Goal: Task Accomplishment & Management: Manage account settings

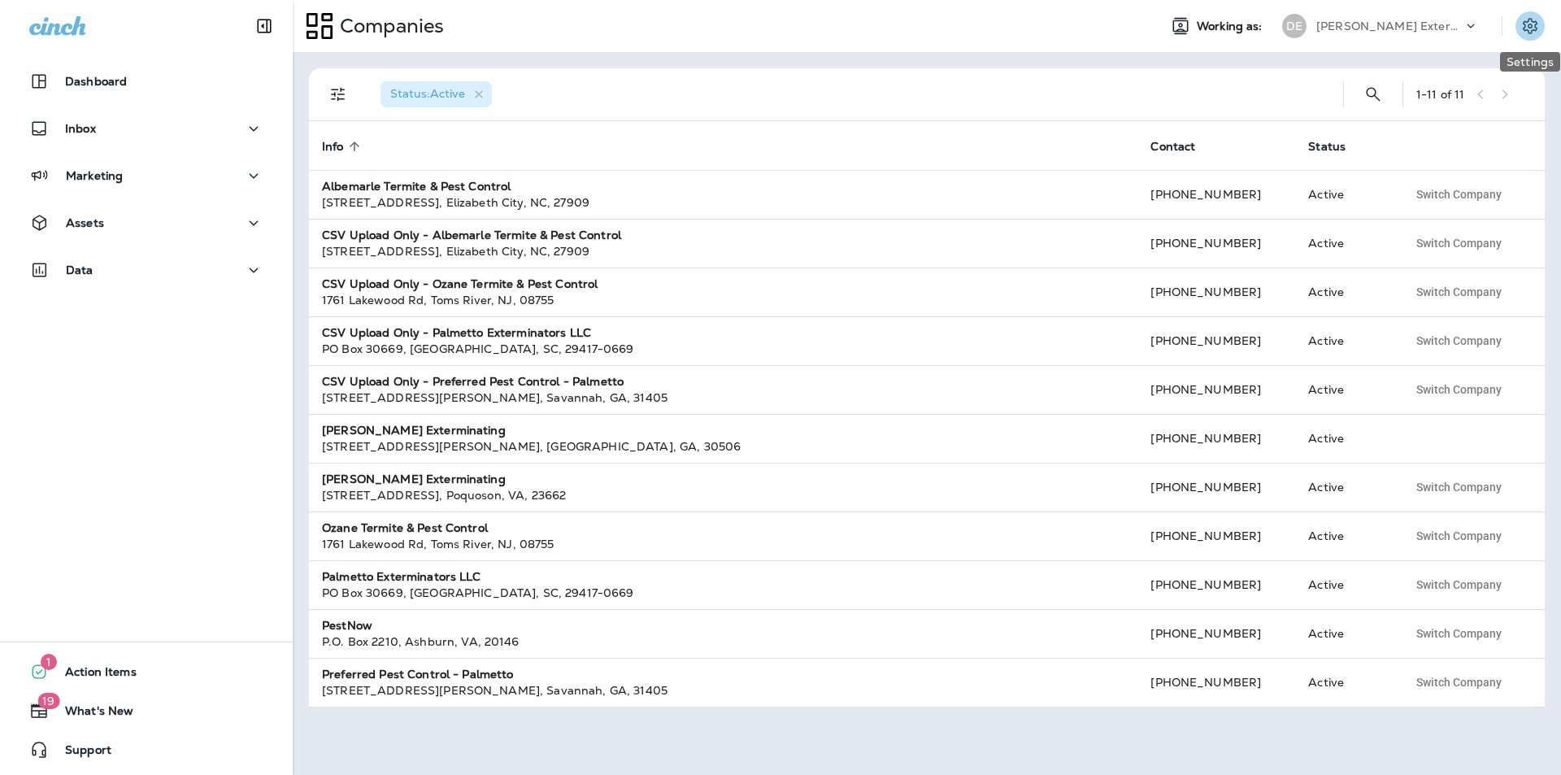
click at [1532, 26] on icon "Settings" at bounding box center [1530, 25] width 15 height 15
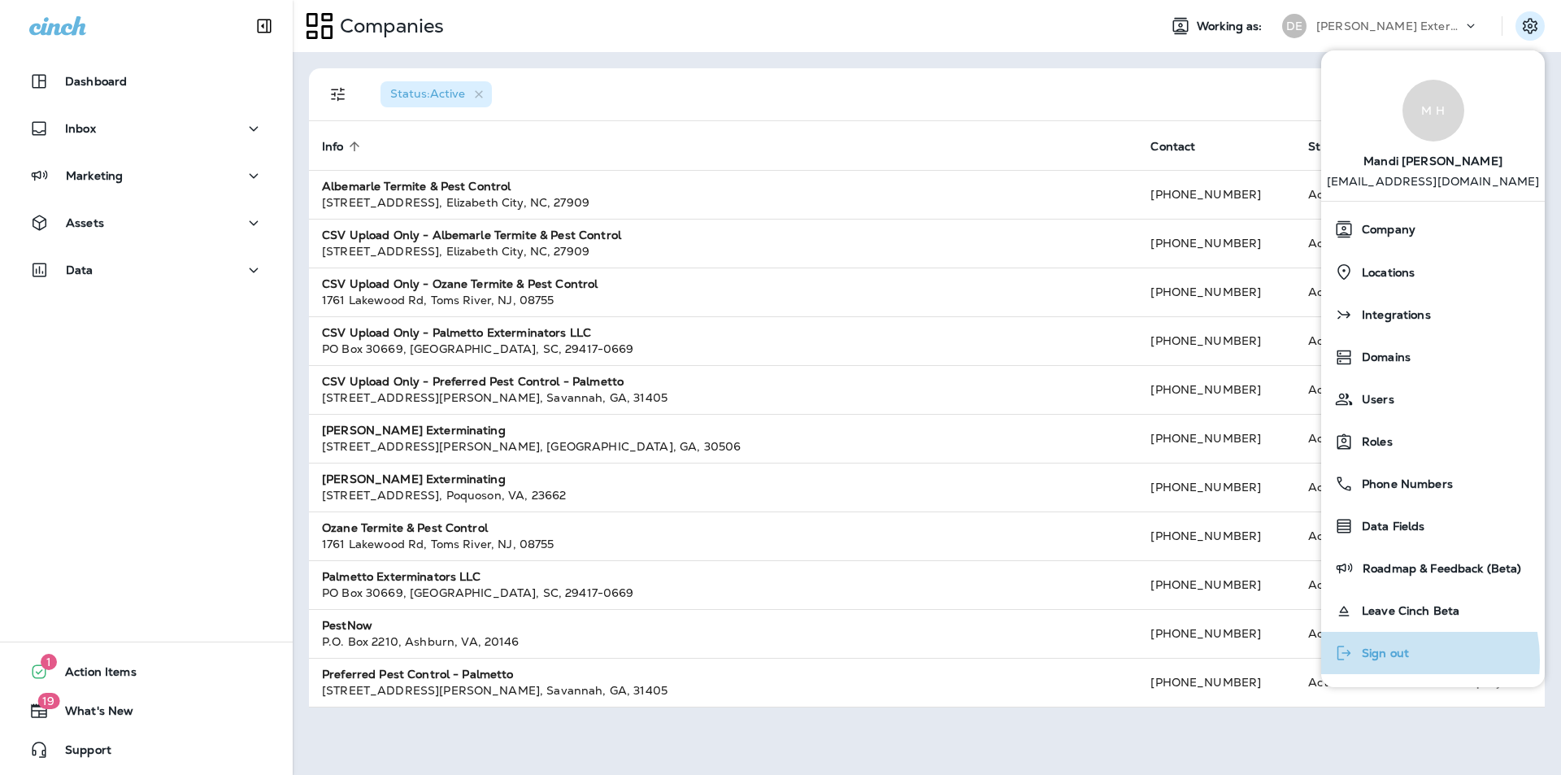
click at [1388, 660] on span "Sign out" at bounding box center [1381, 653] width 55 height 14
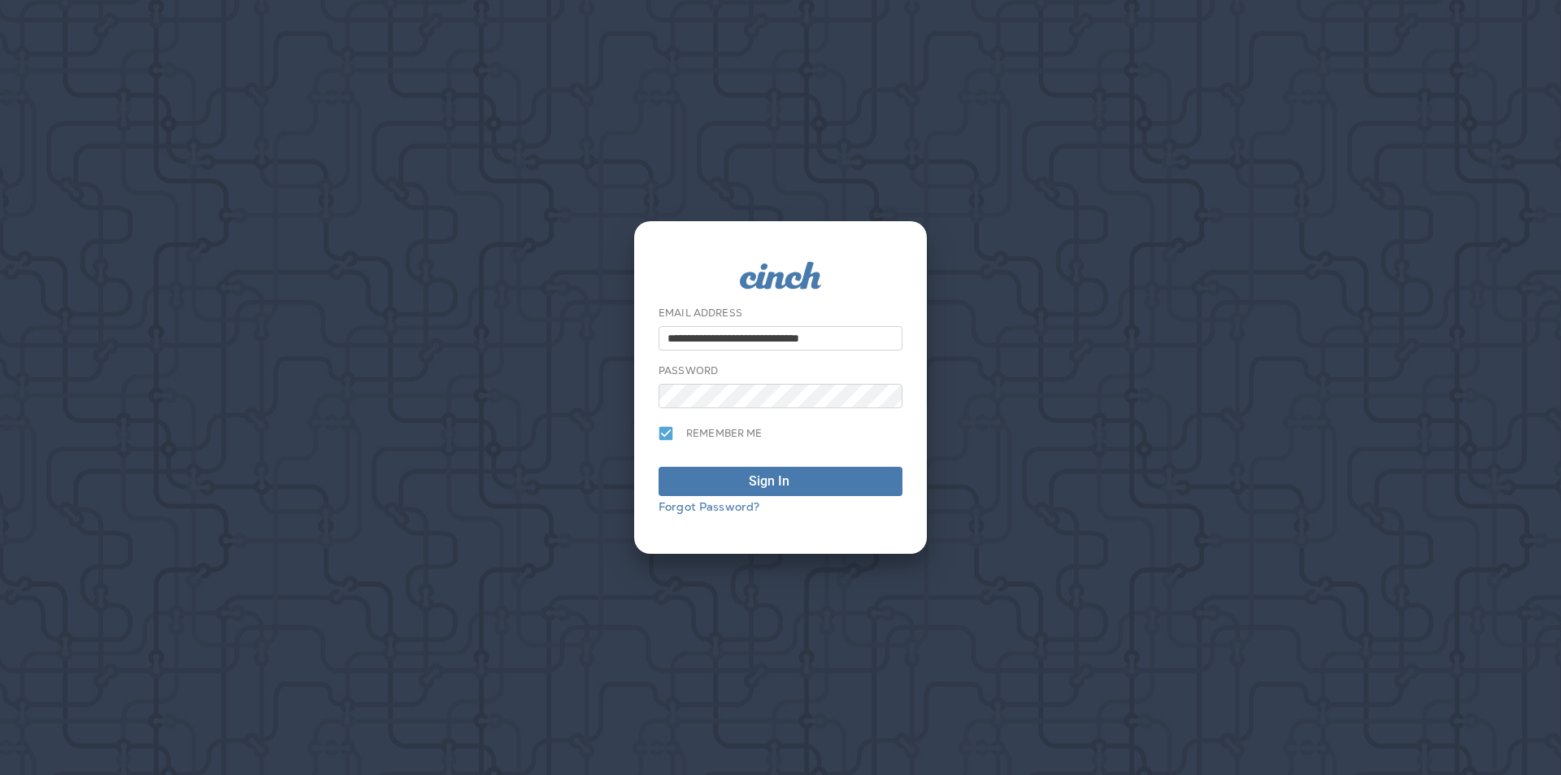
click at [801, 330] on input "**********" at bounding box center [781, 338] width 244 height 24
drag, startPoint x: 854, startPoint y: 337, endPoint x: 0, endPoint y: 337, distance: 853.6
click at [0, 337] on div "**********" at bounding box center [780, 387] width 1561 height 775
type input "**********"
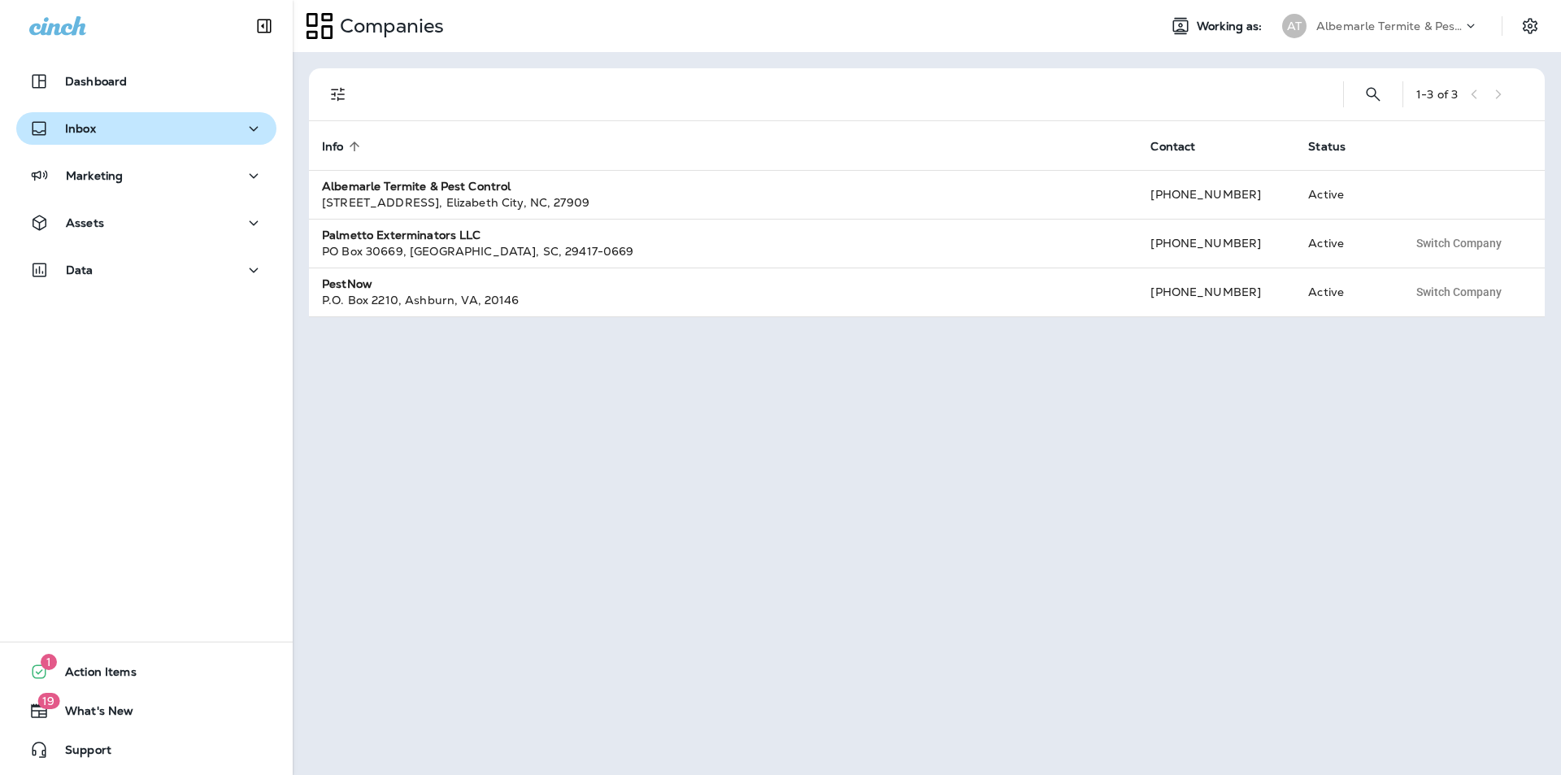
click at [89, 137] on div "Inbox" at bounding box center [62, 129] width 67 height 20
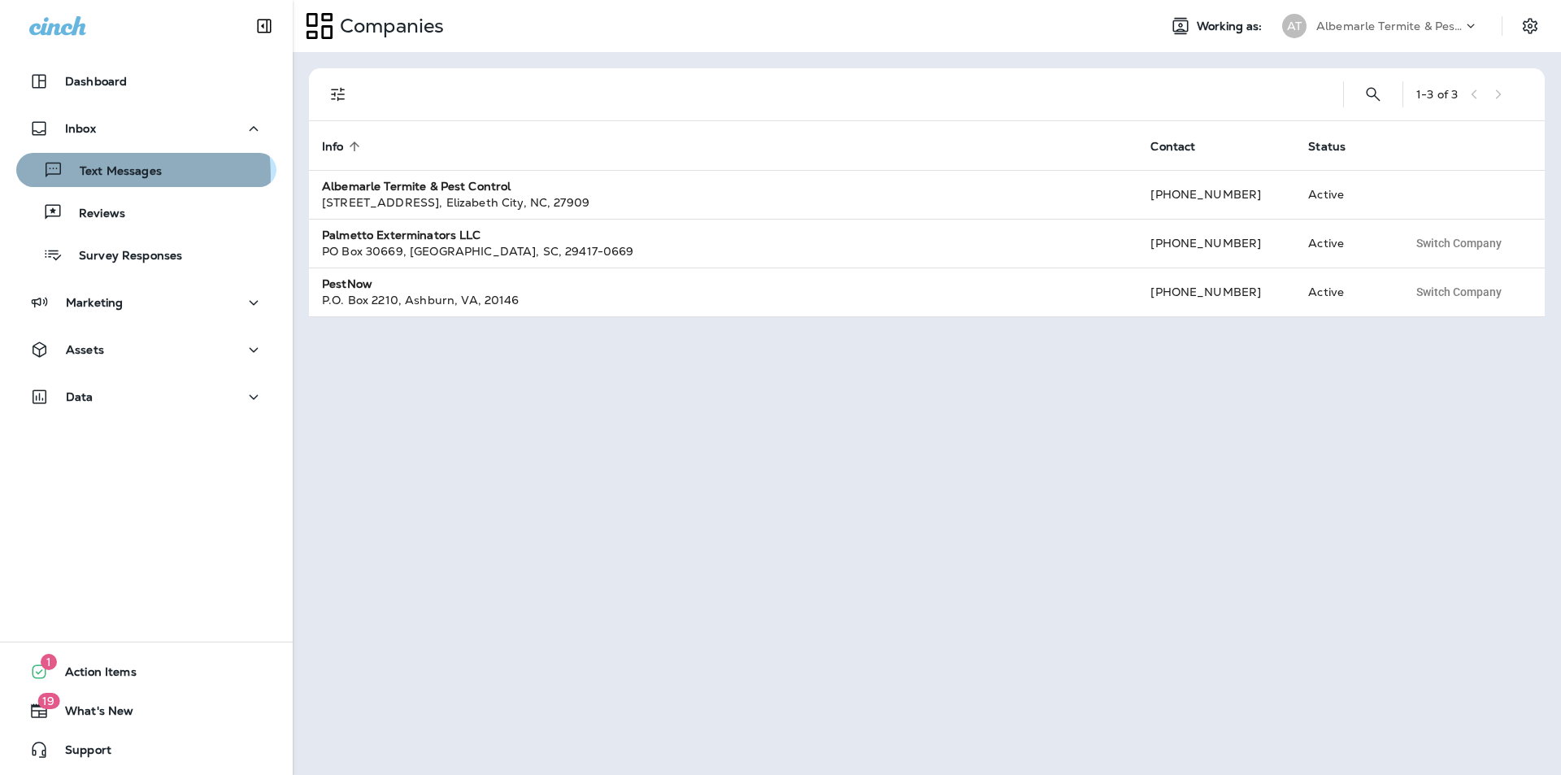
click at [107, 175] on p "Text Messages" at bounding box center [112, 171] width 98 height 15
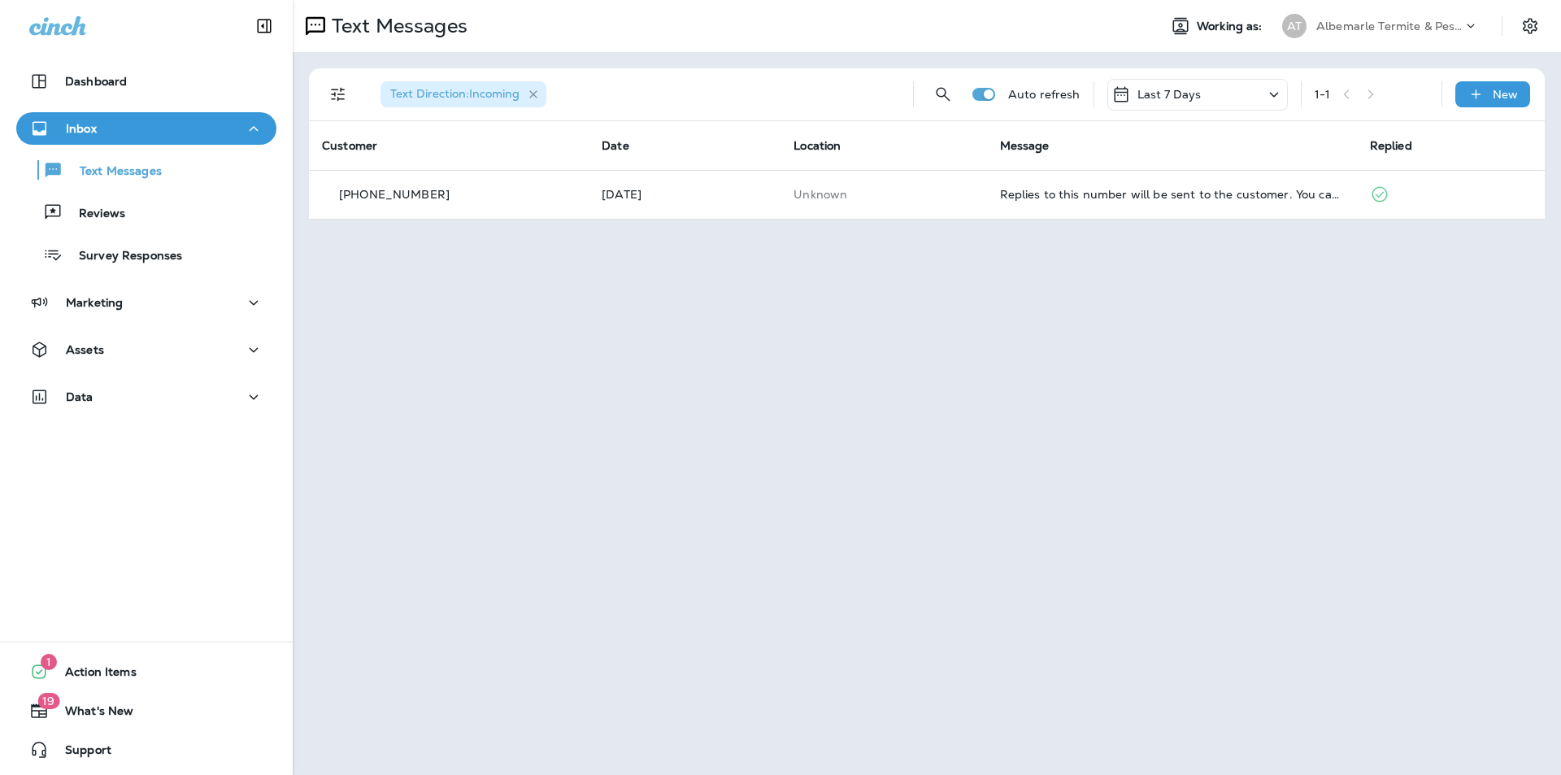
click at [532, 93] on icon "button" at bounding box center [534, 95] width 14 height 14
click at [1527, 15] on button "Settings" at bounding box center [1529, 25] width 29 height 29
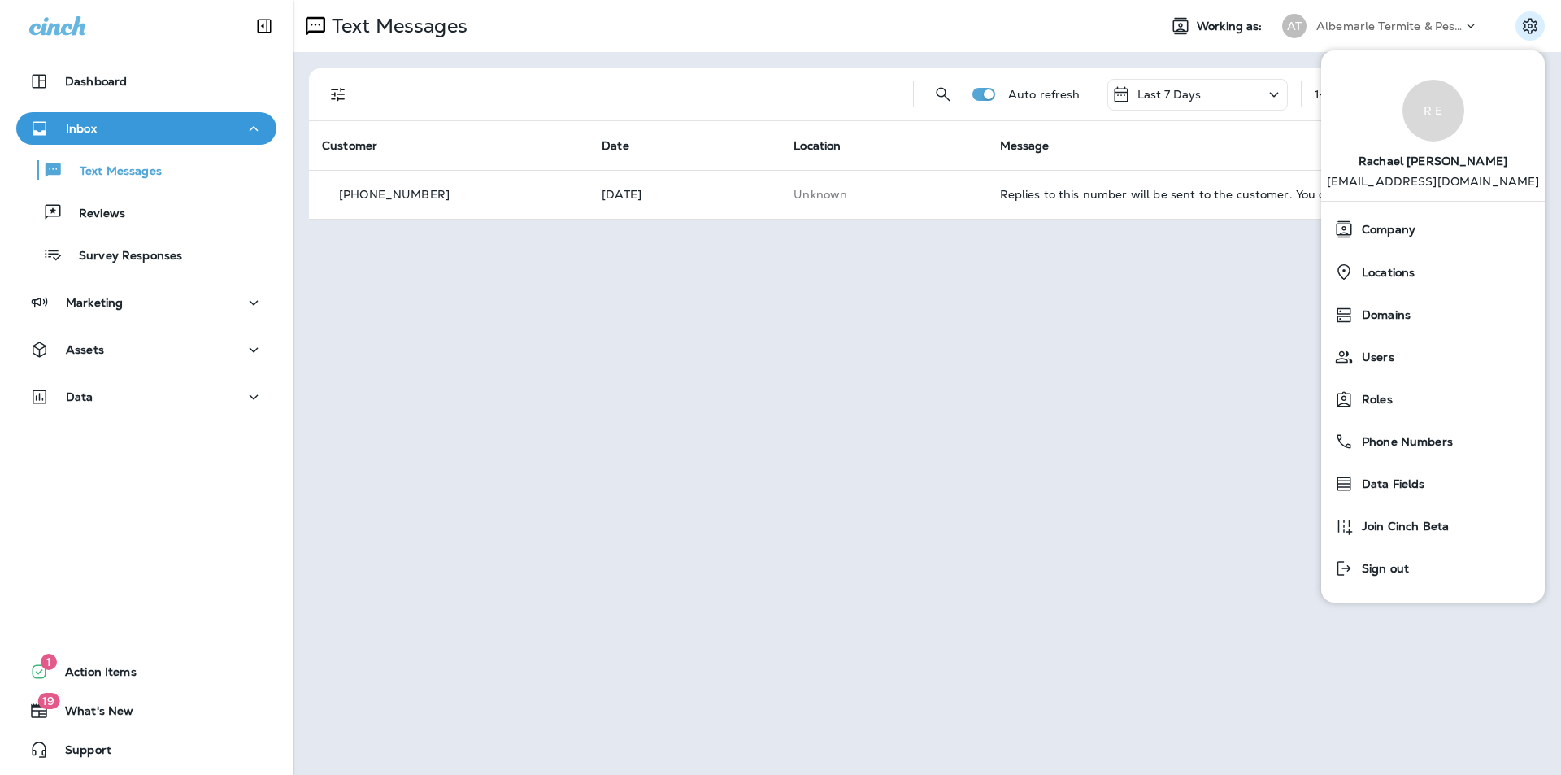
drag, startPoint x: 1385, startPoint y: 571, endPoint x: 509, endPoint y: 348, distance: 904.2
click at [509, 0] on body "Dashboard Inbox Text Messages Reviews Survey Responses Marketing Assets Data 1 …" at bounding box center [780, 0] width 1561 height 0
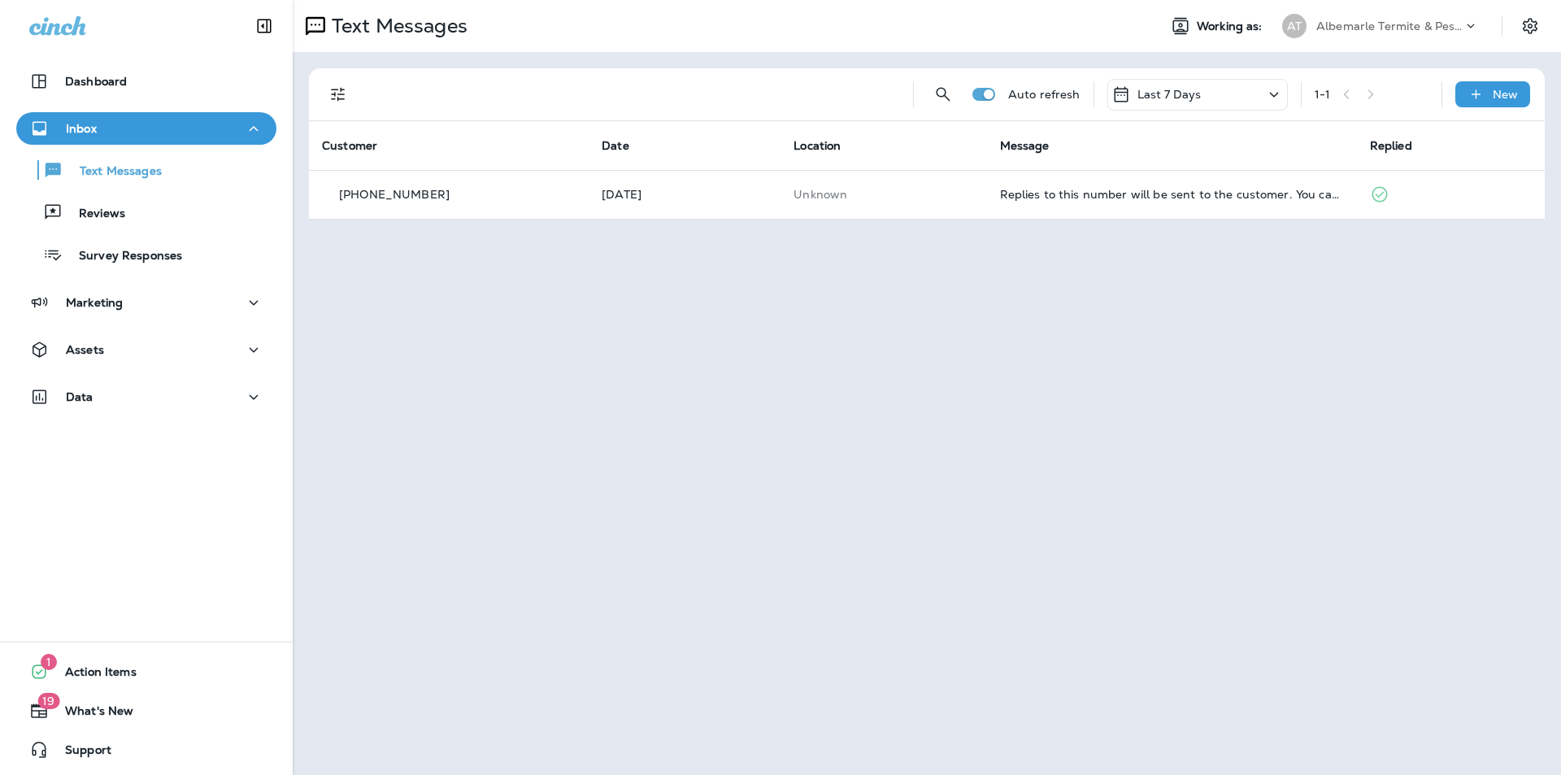
click at [1191, 90] on p "Last 7 Days" at bounding box center [1169, 94] width 64 height 13
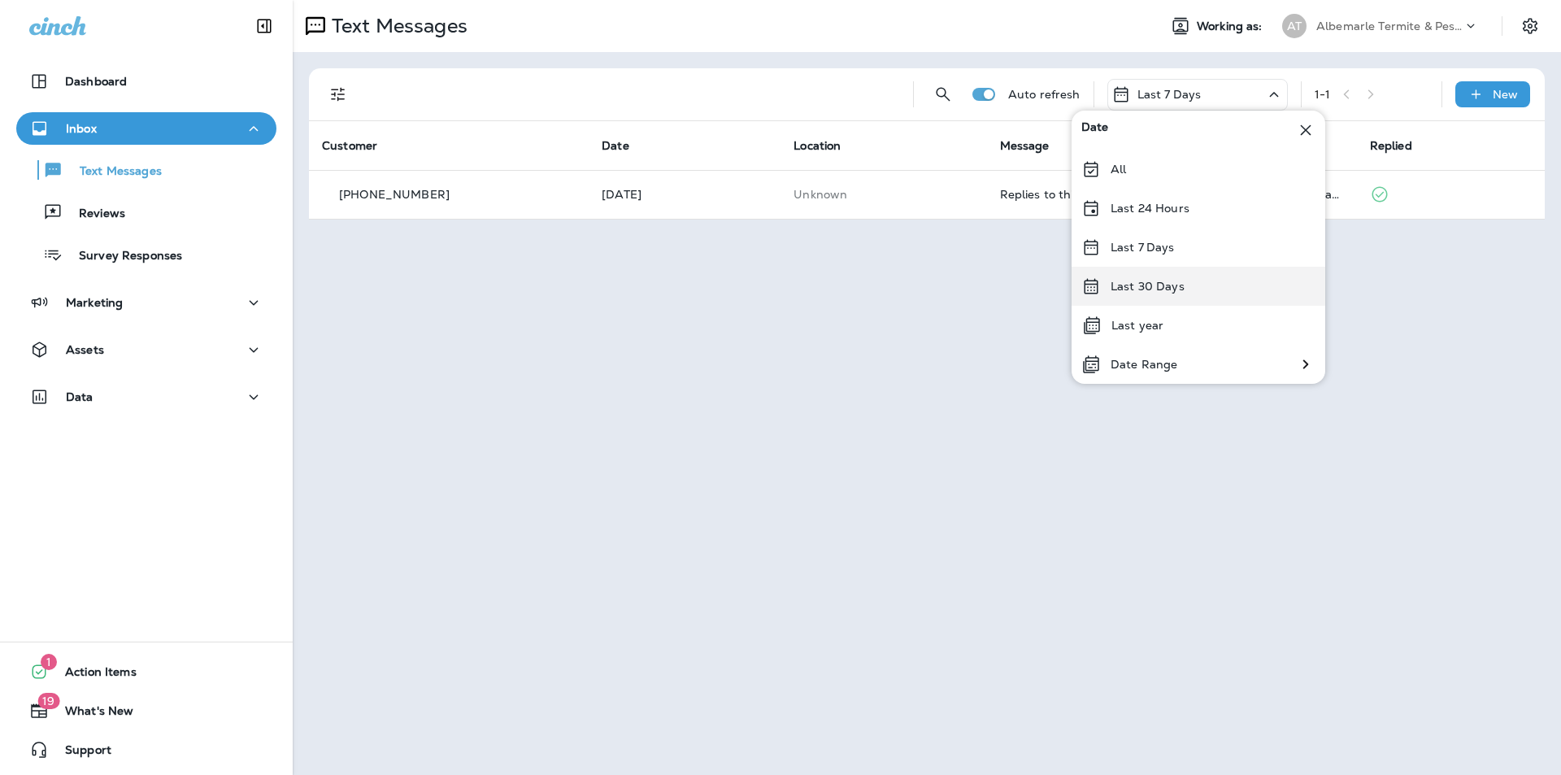
click at [1137, 294] on div "Last 30 Days" at bounding box center [1198, 286] width 254 height 39
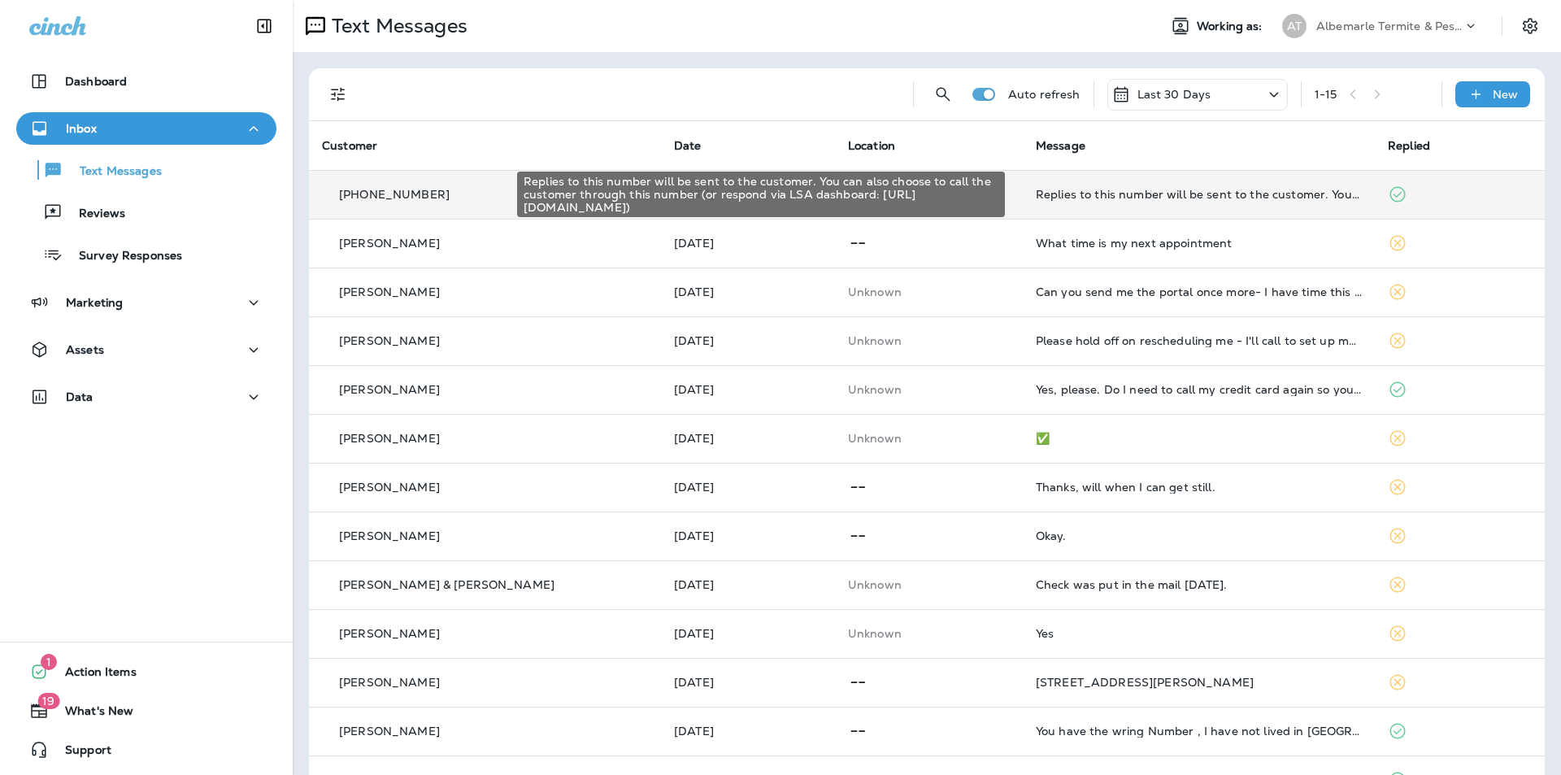
click at [1061, 196] on div "Replies to this number will be sent to the customer. You can also choose to cal…" at bounding box center [1199, 194] width 326 height 13
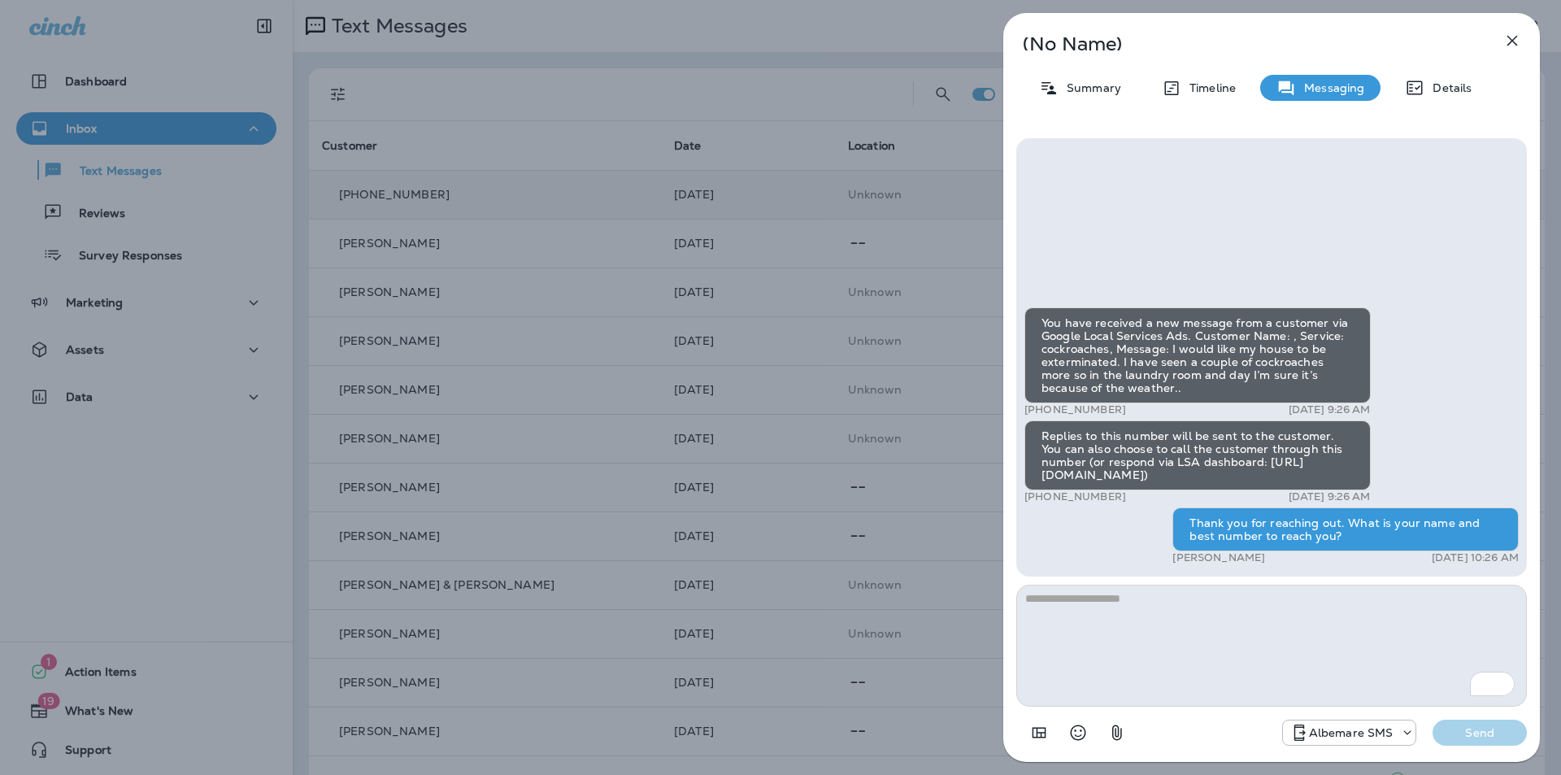
click at [1217, 624] on textarea "To enrich screen reader interactions, please activate Accessibility in Grammarl…" at bounding box center [1271, 646] width 511 height 122
type textarea "**********"
drag, startPoint x: 1227, startPoint y: 473, endPoint x: 1036, endPoint y: 476, distance: 191.1
click at [1036, 476] on div "Replies to this number will be sent to the customer. You can also choose to cal…" at bounding box center [1197, 455] width 346 height 70
copy div "[URL][DOMAIN_NAME]"
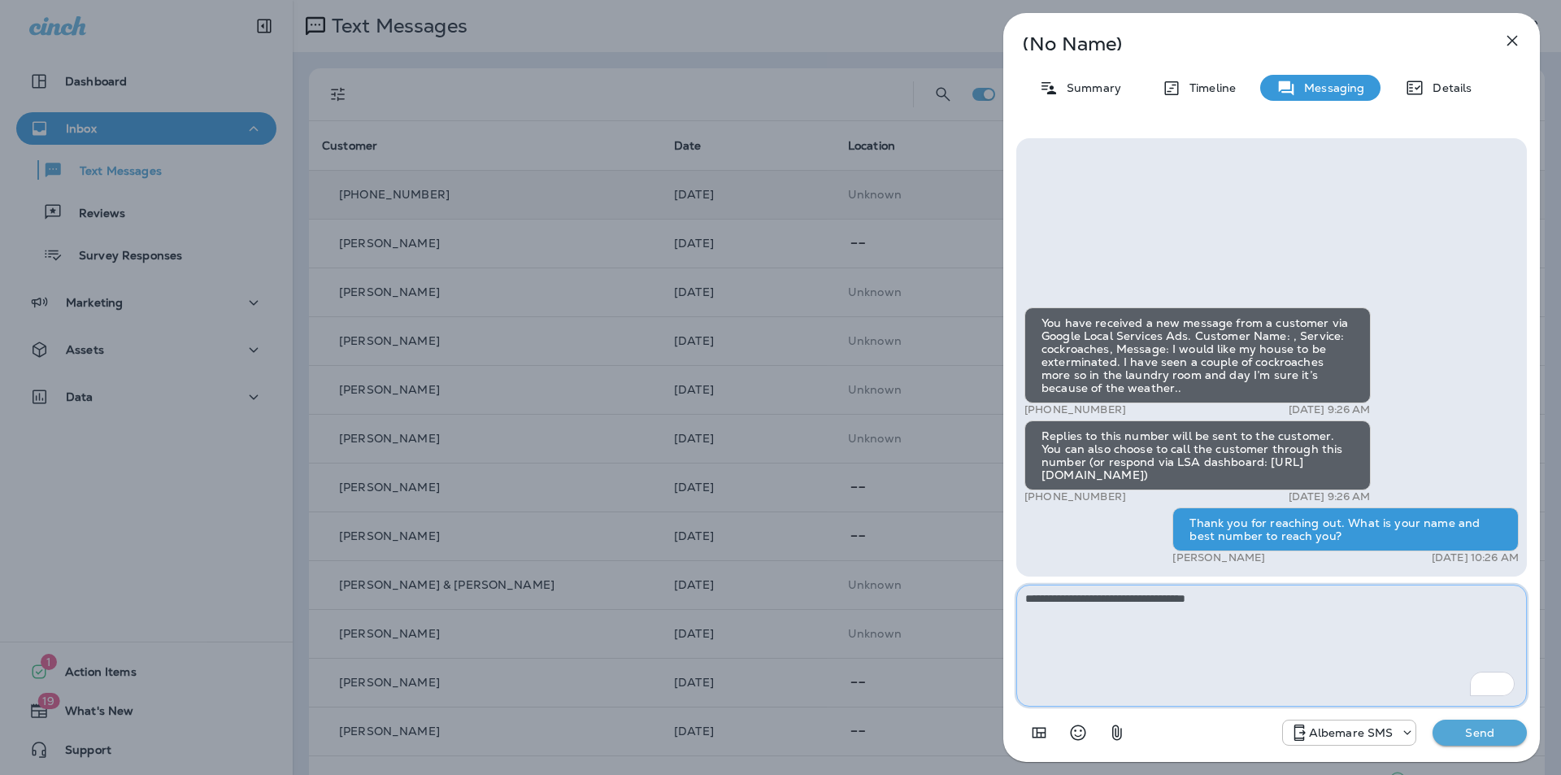
click at [1176, 611] on textarea "**********" at bounding box center [1271, 646] width 511 height 122
drag, startPoint x: 1280, startPoint y: 606, endPoint x: 889, endPoint y: 553, distance: 394.6
click at [889, 553] on div "**********" at bounding box center [780, 387] width 1561 height 775
drag, startPoint x: 1119, startPoint y: 405, endPoint x: 1024, endPoint y: 408, distance: 95.2
click at [1024, 408] on div "You have received a new message from a customer via Google Local Services Ads. …" at bounding box center [1271, 357] width 511 height 438
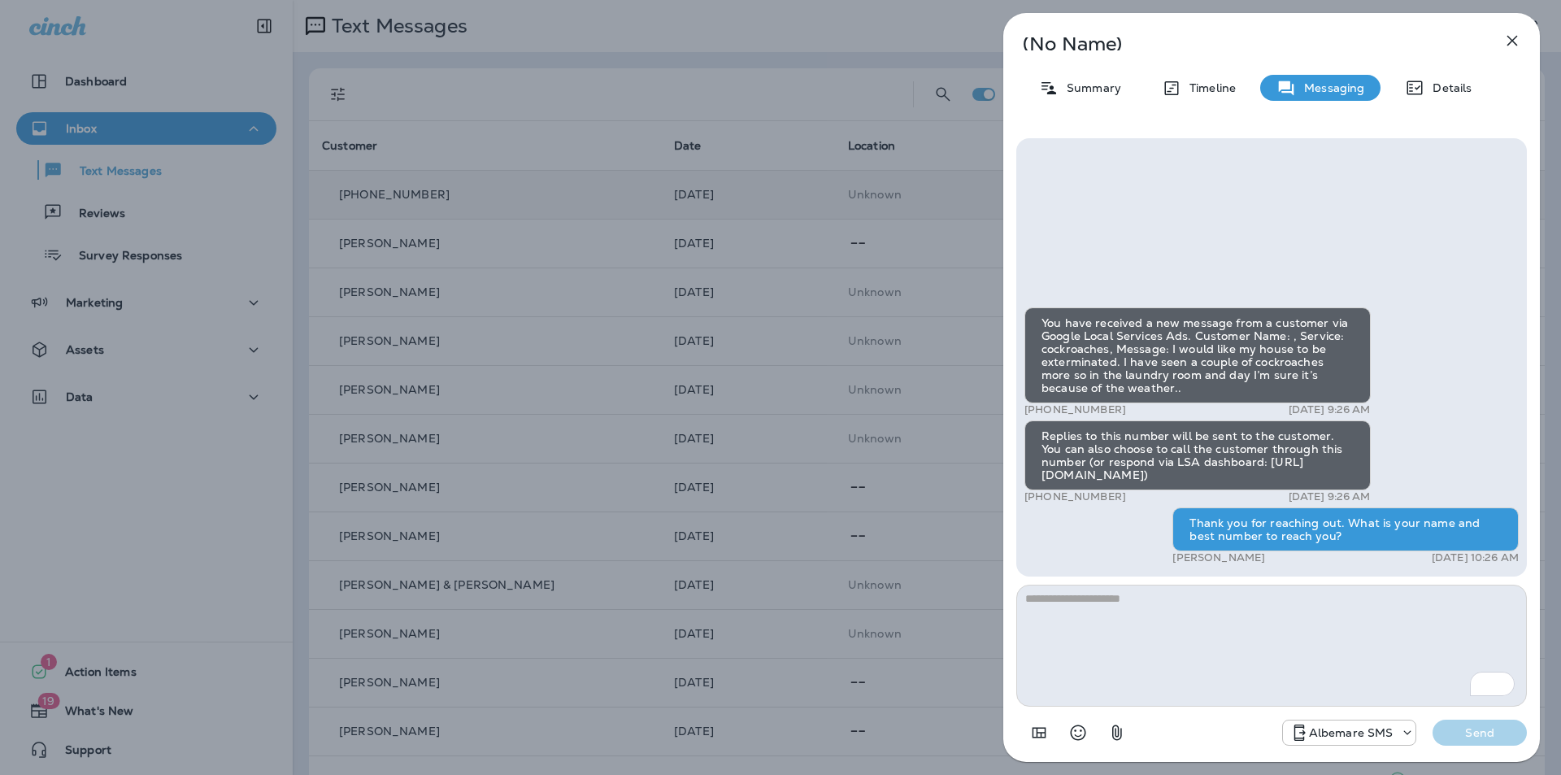
drag, startPoint x: 1121, startPoint y: 498, endPoint x: 1037, endPoint y: 492, distance: 84.8
click at [1037, 492] on div "+1 (508) 834-3297 [DATE] 9:26 AM" at bounding box center [1197, 496] width 346 height 13
click at [1119, 553] on div "You have received a new message from a customer via Google Local Services Ads. …" at bounding box center [1271, 437] width 494 height 261
click at [1229, 472] on div "Replies to this number will be sent to the customer. You can also choose to cal…" at bounding box center [1197, 455] width 346 height 70
drag, startPoint x: 1223, startPoint y: 472, endPoint x: 1041, endPoint y: 475, distance: 181.3
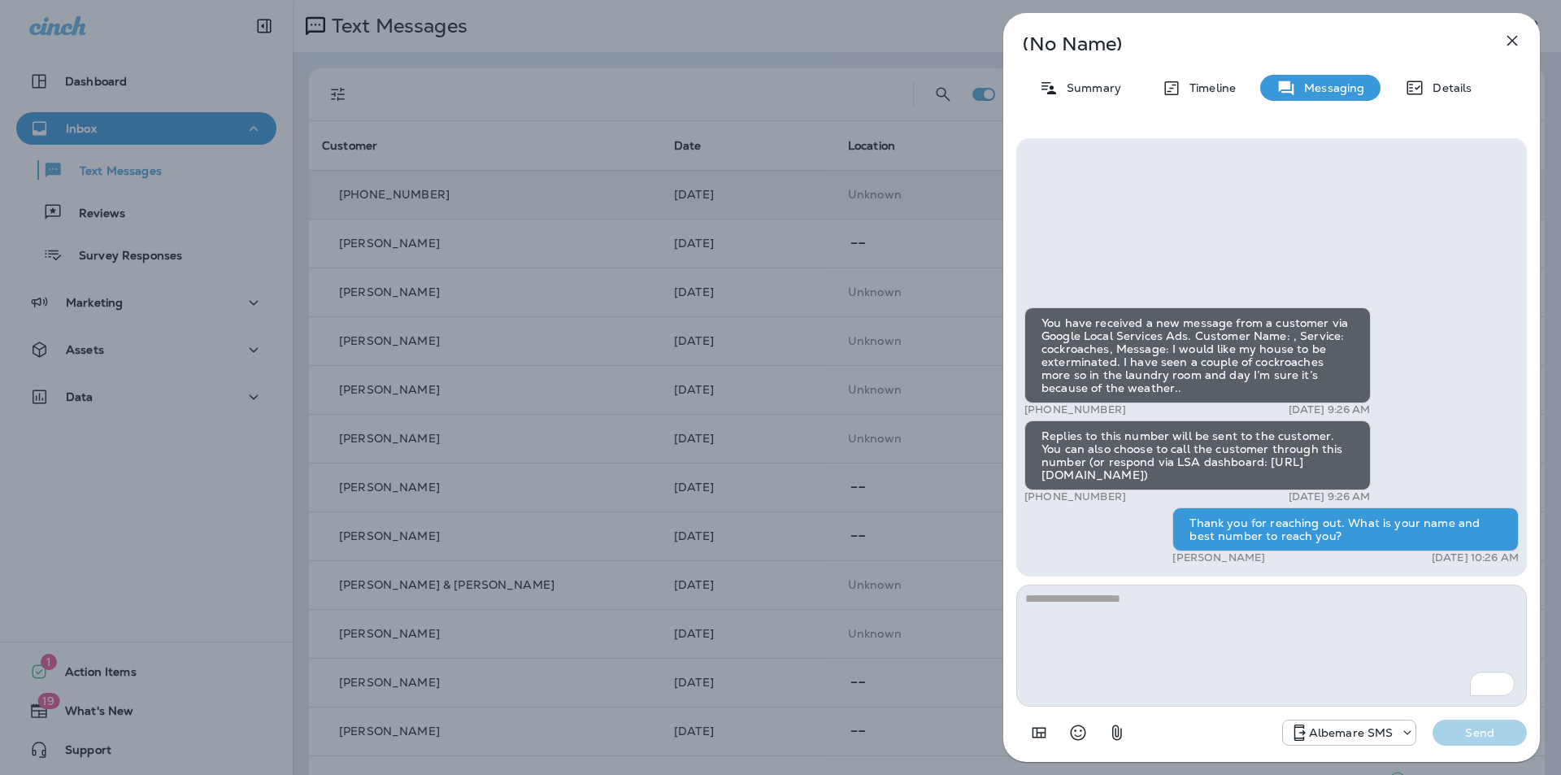
click at [1041, 475] on div "Replies to this number will be sent to the customer. You can also choose to cal…" at bounding box center [1197, 455] width 346 height 70
click at [1514, 45] on icon "button" at bounding box center [1512, 41] width 20 height 20
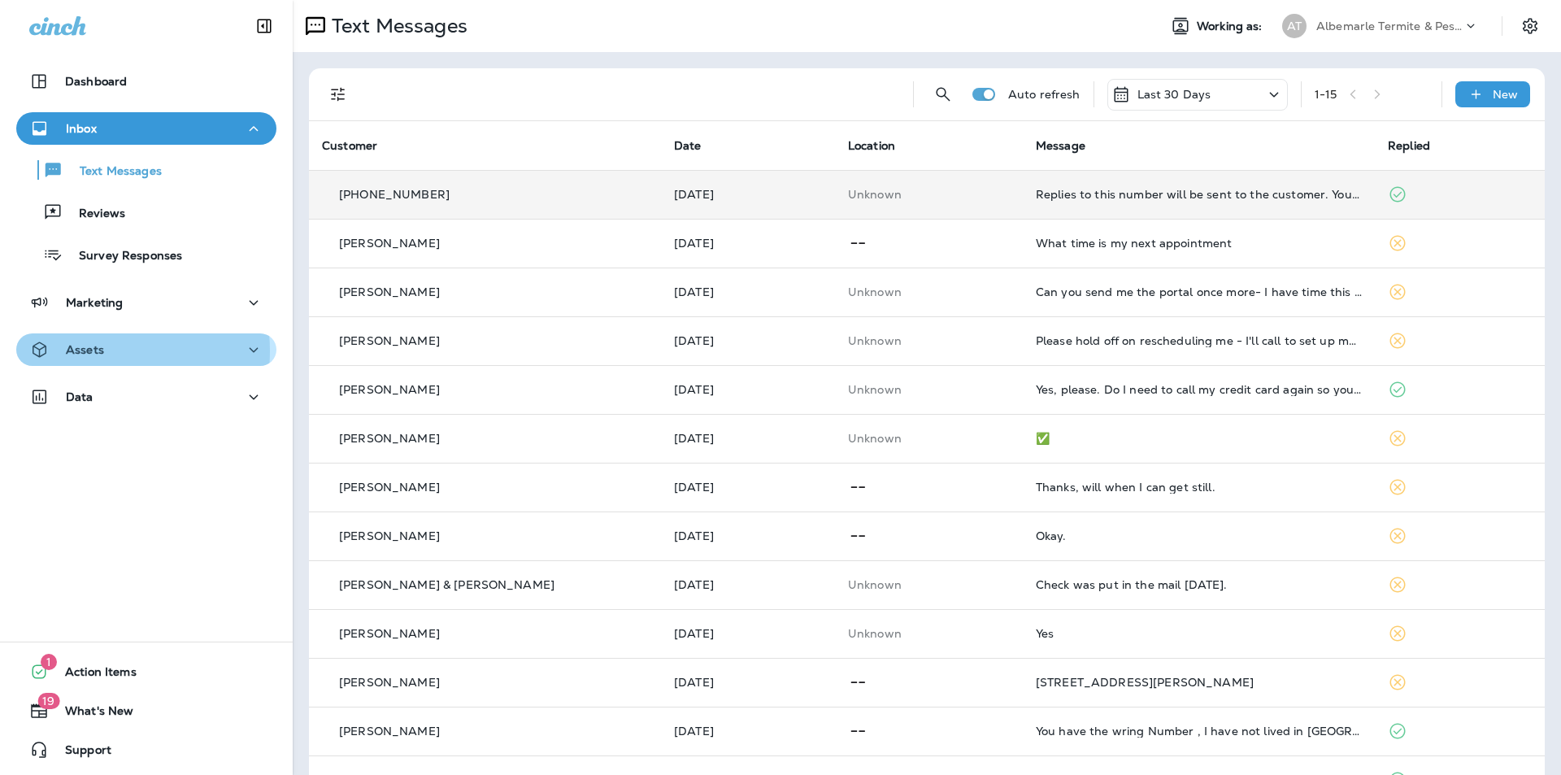
click at [79, 351] on p "Assets" at bounding box center [85, 349] width 38 height 13
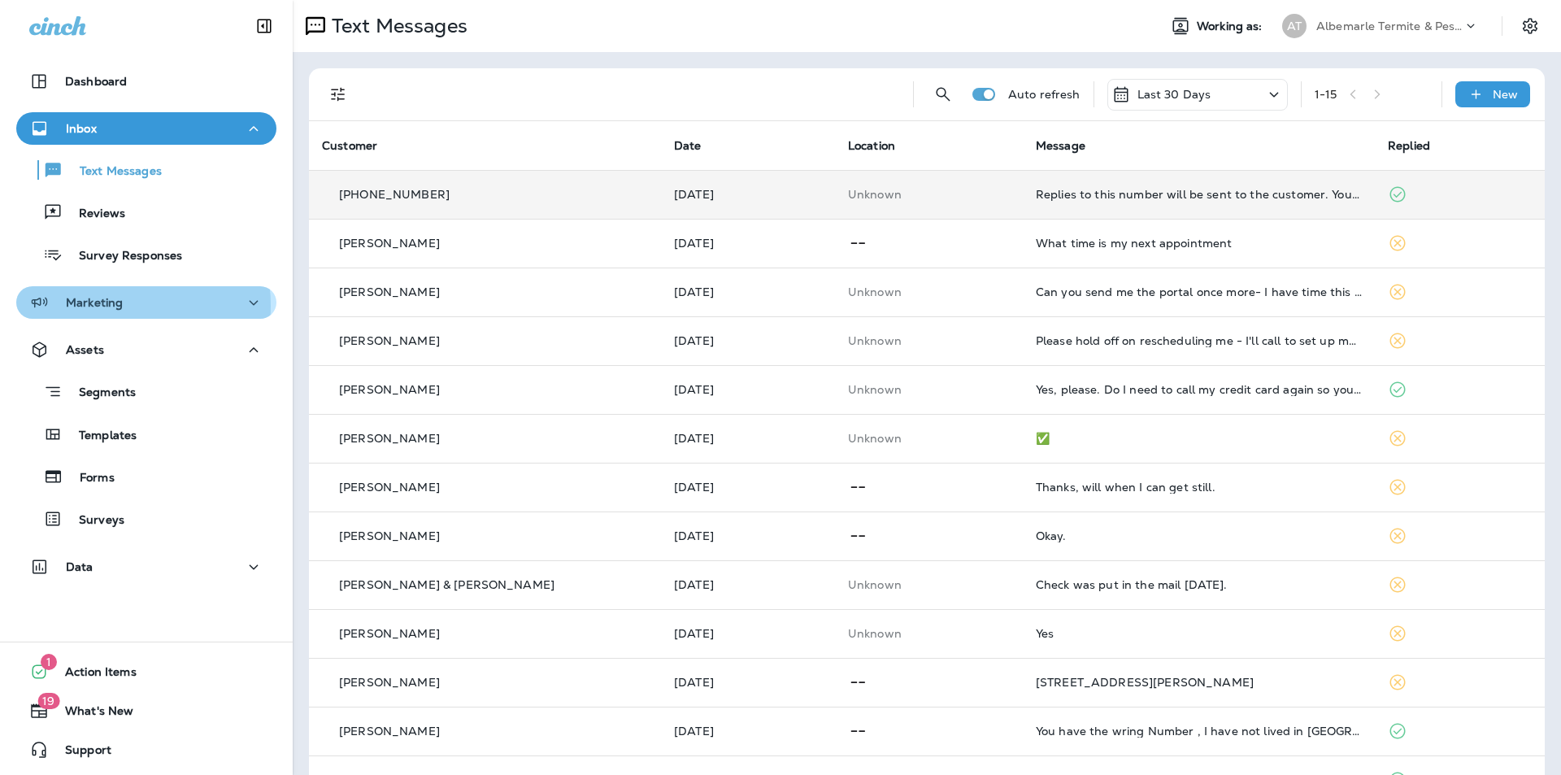
click at [103, 306] on p "Marketing" at bounding box center [94, 302] width 57 height 13
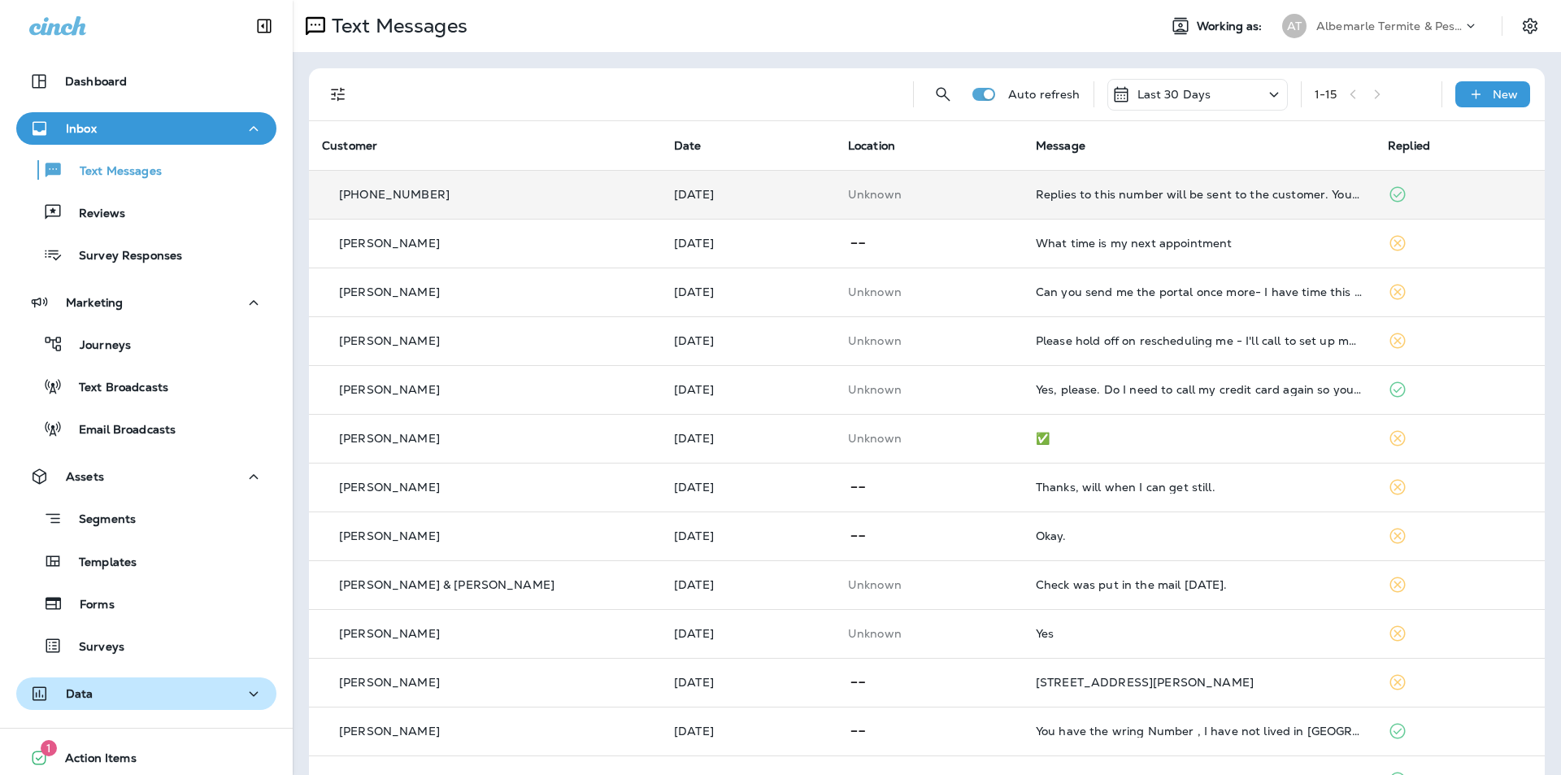
click at [80, 689] on p "Data" at bounding box center [80, 693] width 28 height 13
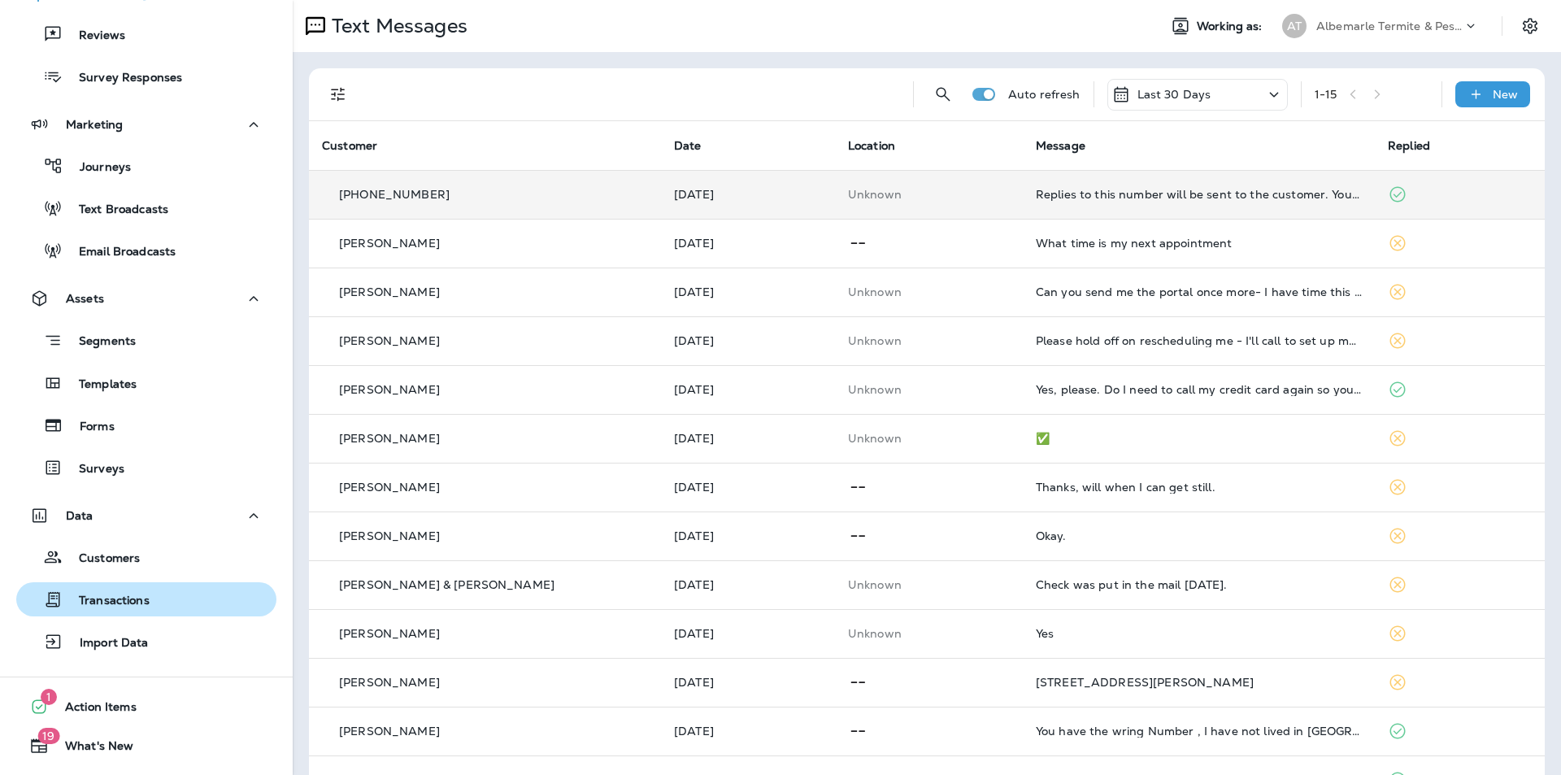
scroll to position [213, 0]
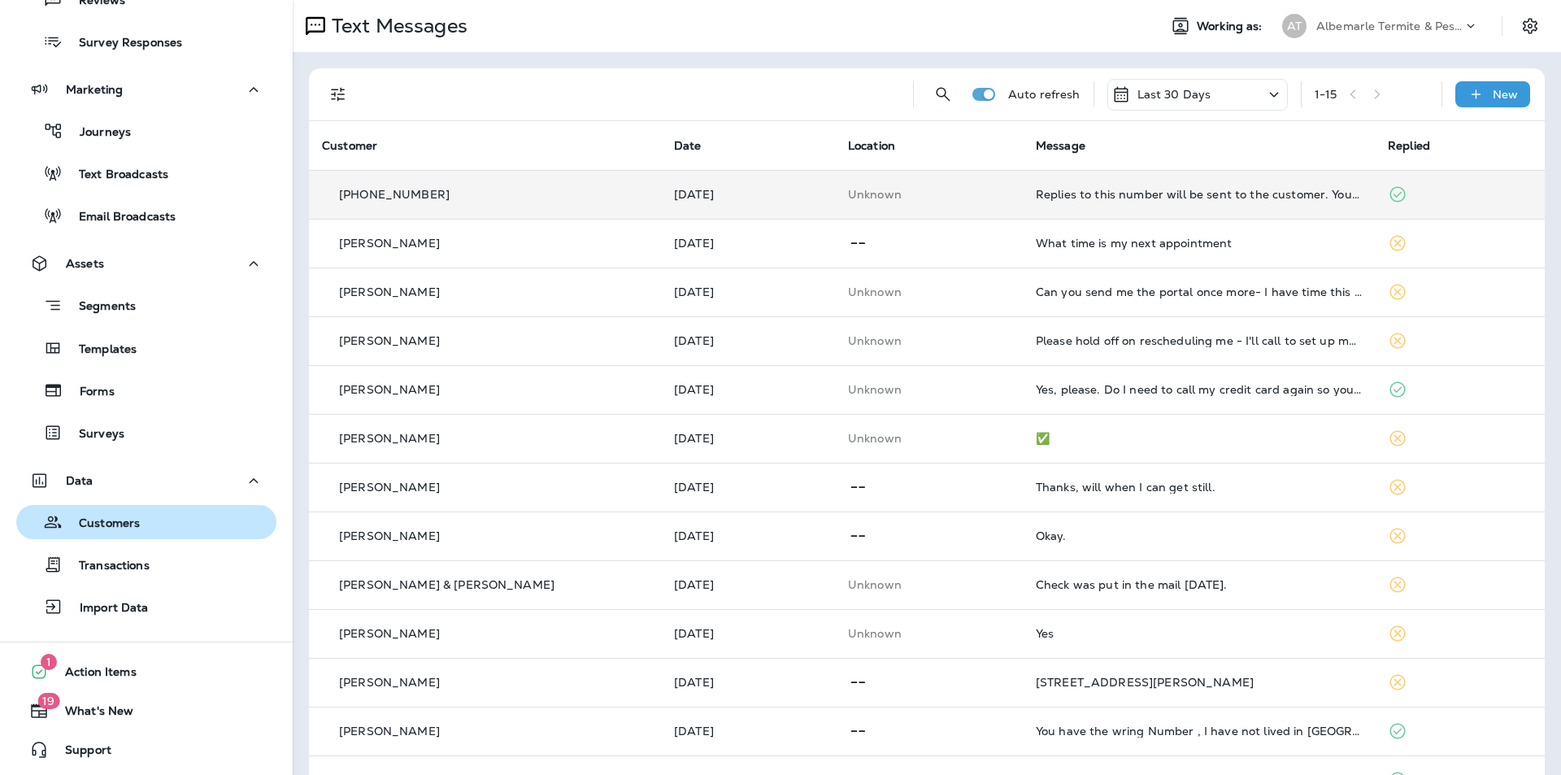
click at [100, 516] on p "Customers" at bounding box center [101, 523] width 77 height 15
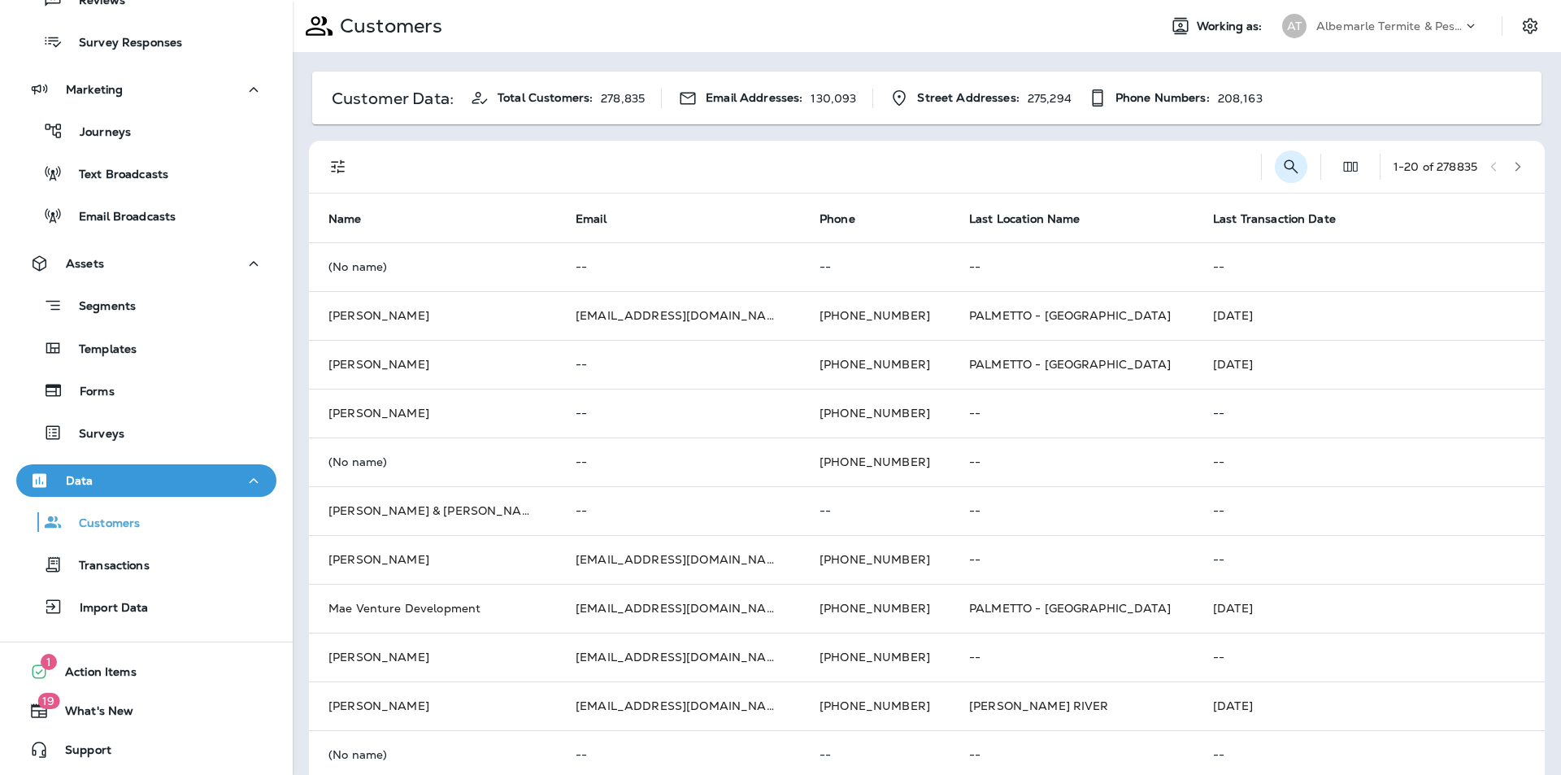
click at [1281, 164] on icon "Search Customers" at bounding box center [1291, 167] width 20 height 20
type input "**********"
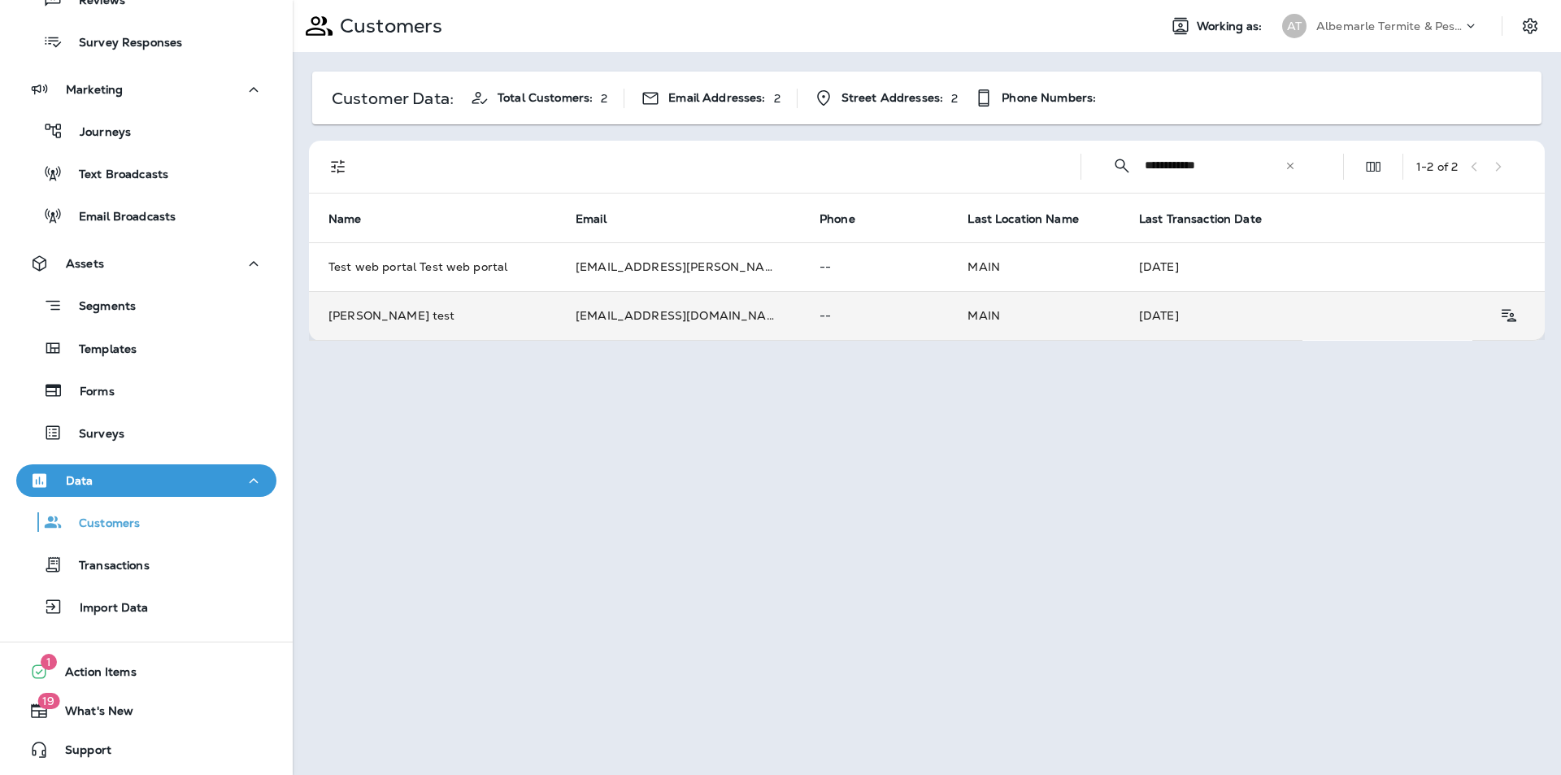
click at [395, 311] on td "[PERSON_NAME] test" at bounding box center [432, 315] width 247 height 49
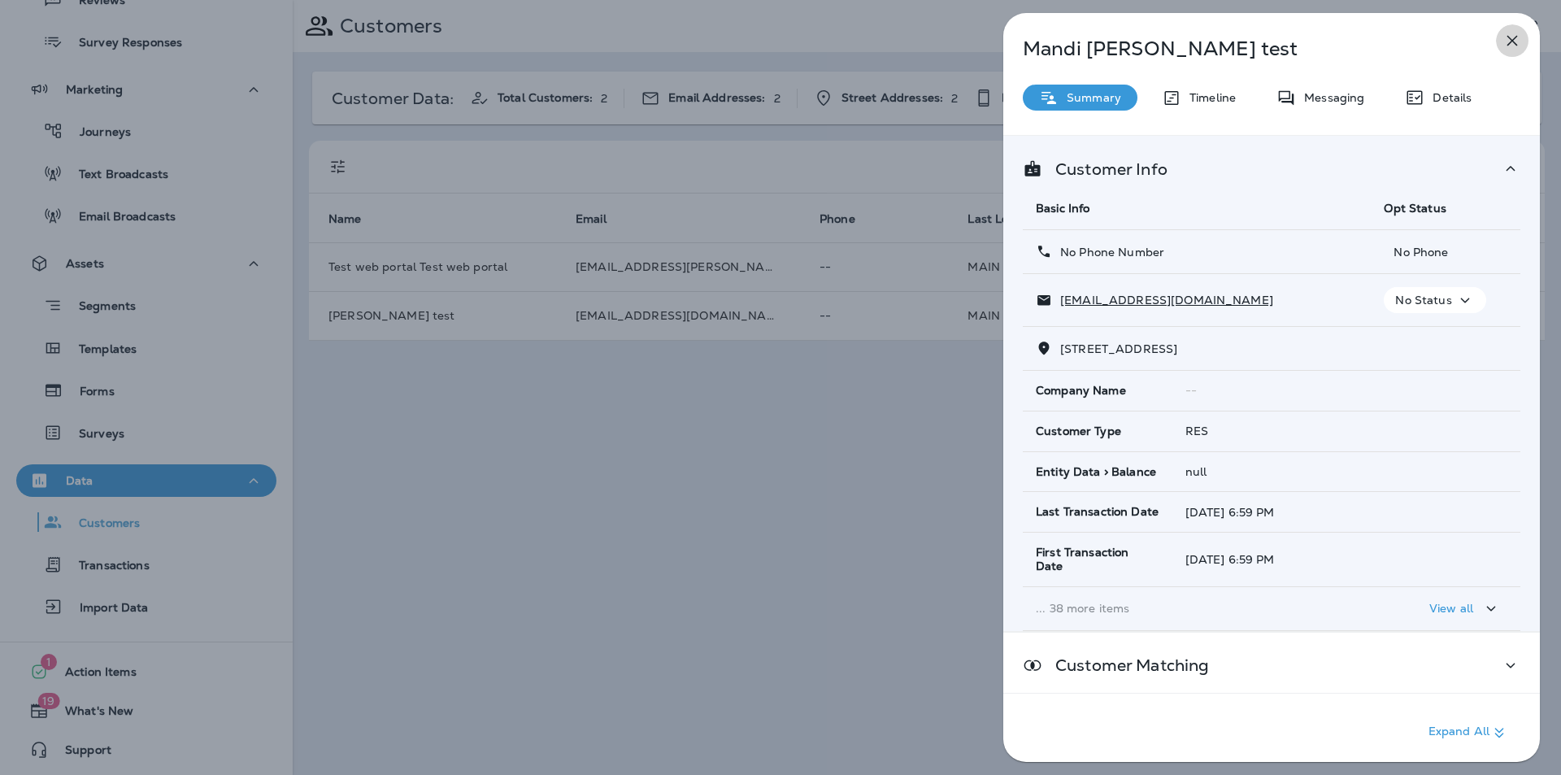
click at [1511, 44] on icon "button" at bounding box center [1512, 41] width 20 height 20
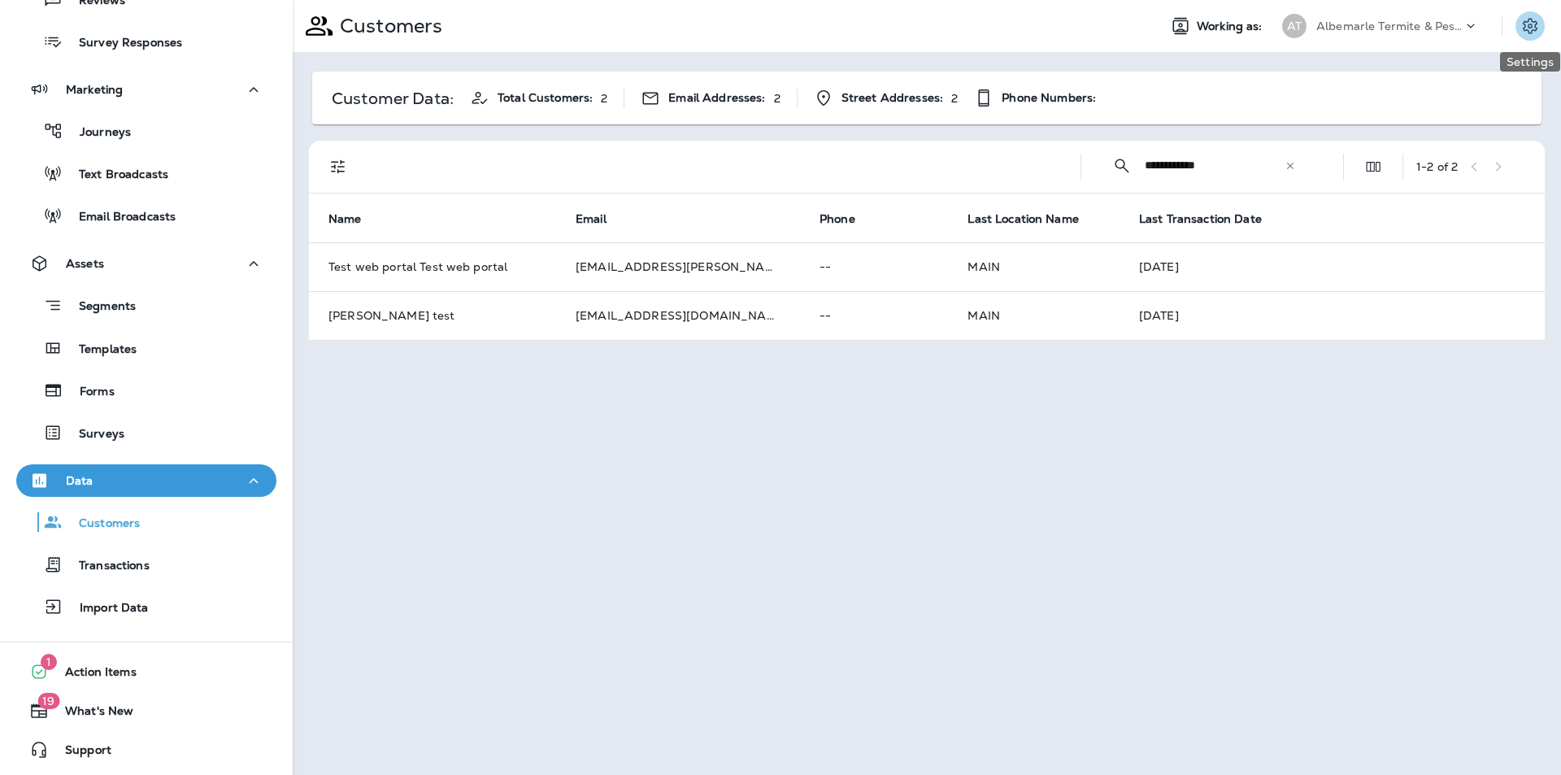
click at [1523, 27] on icon "Settings" at bounding box center [1530, 26] width 20 height 20
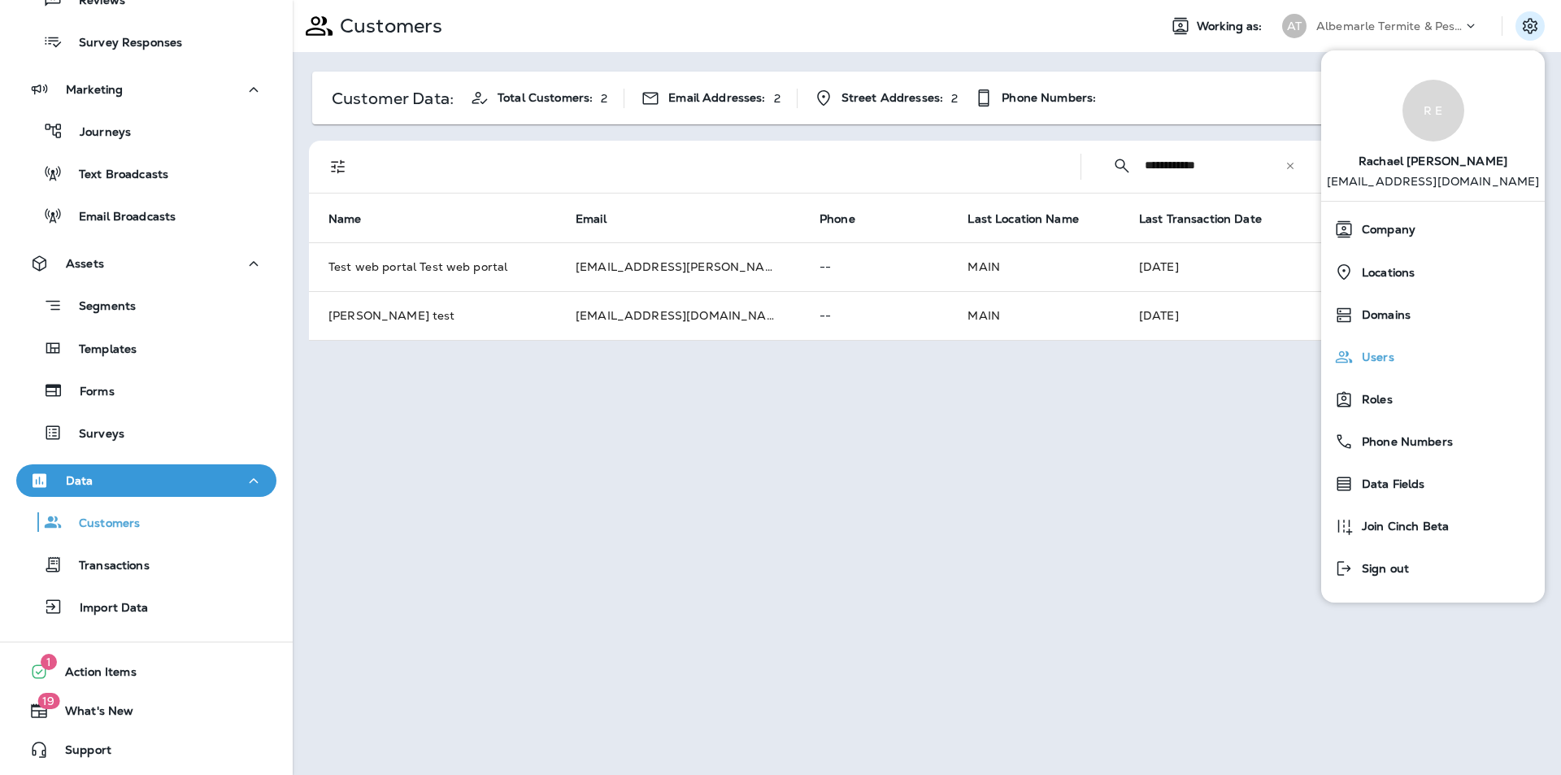
click at [1380, 355] on span "Users" at bounding box center [1374, 357] width 41 height 14
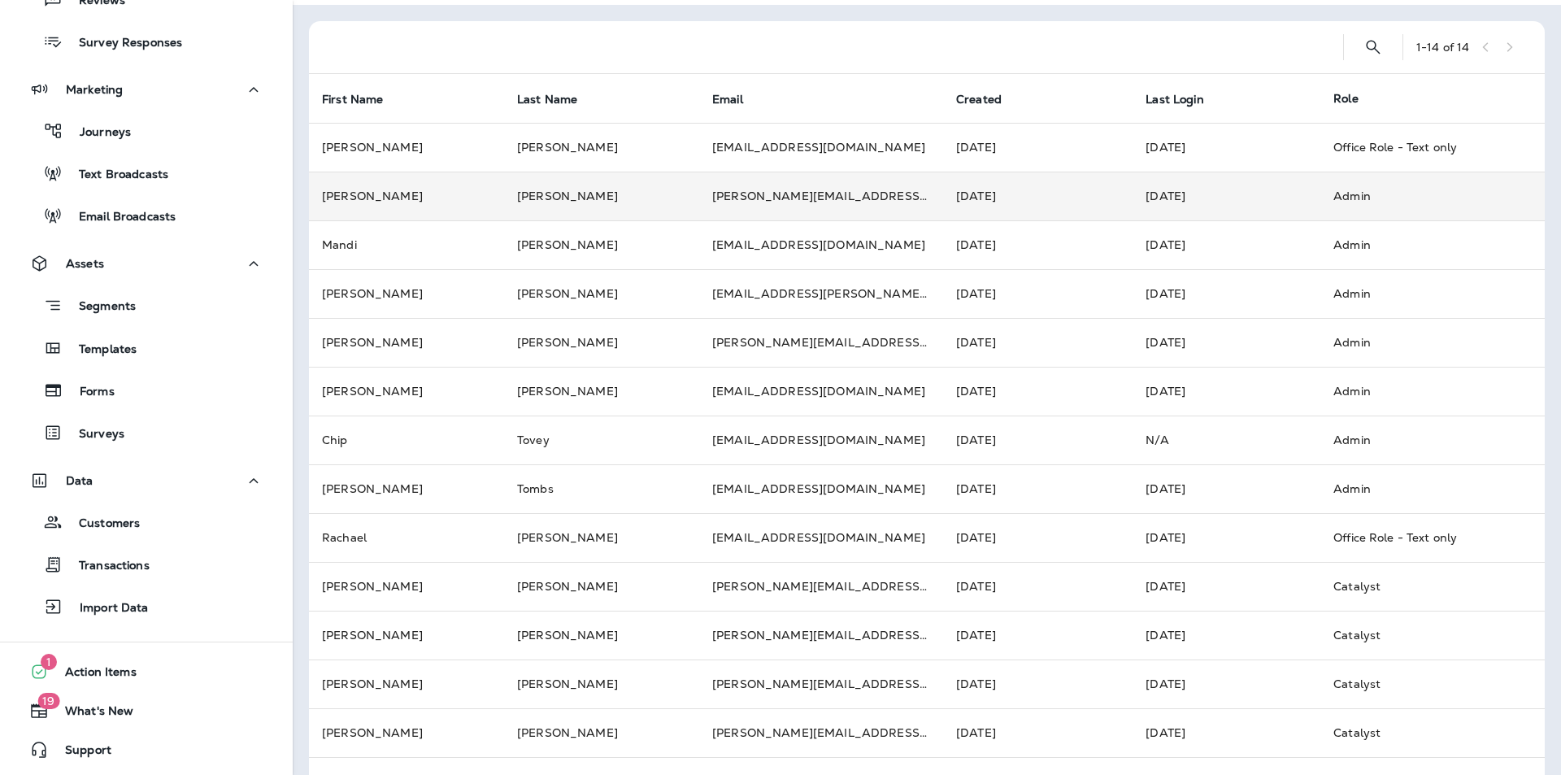
scroll to position [95, 0]
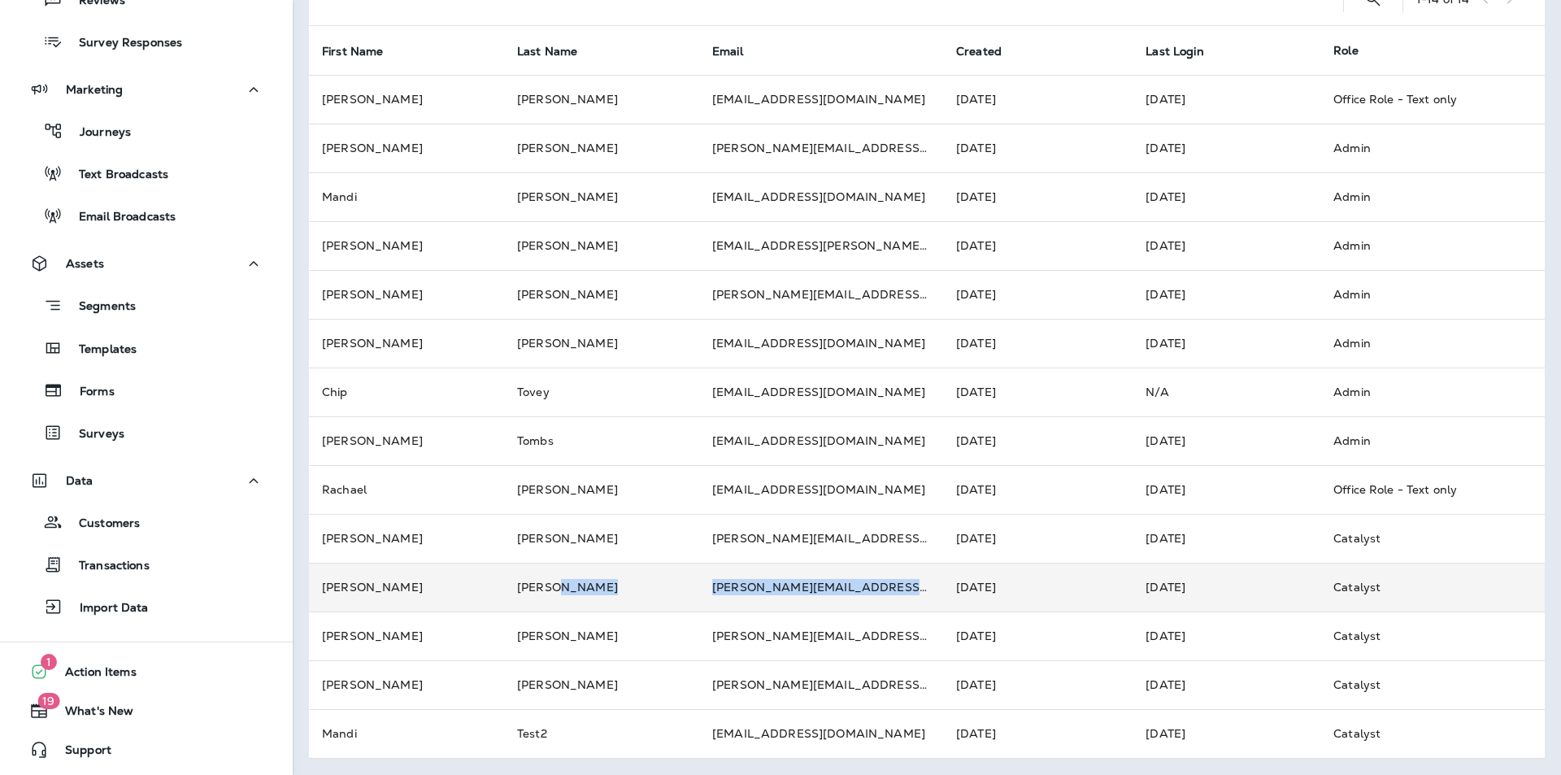
drag, startPoint x: 676, startPoint y: 582, endPoint x: 945, endPoint y: 572, distance: 268.5
click at [945, 572] on tr "[PERSON_NAME] [PERSON_NAME][EMAIL_ADDRESS][PERSON_NAME][DOMAIN_NAME] [DATE] [DA…" at bounding box center [927, 587] width 1236 height 49
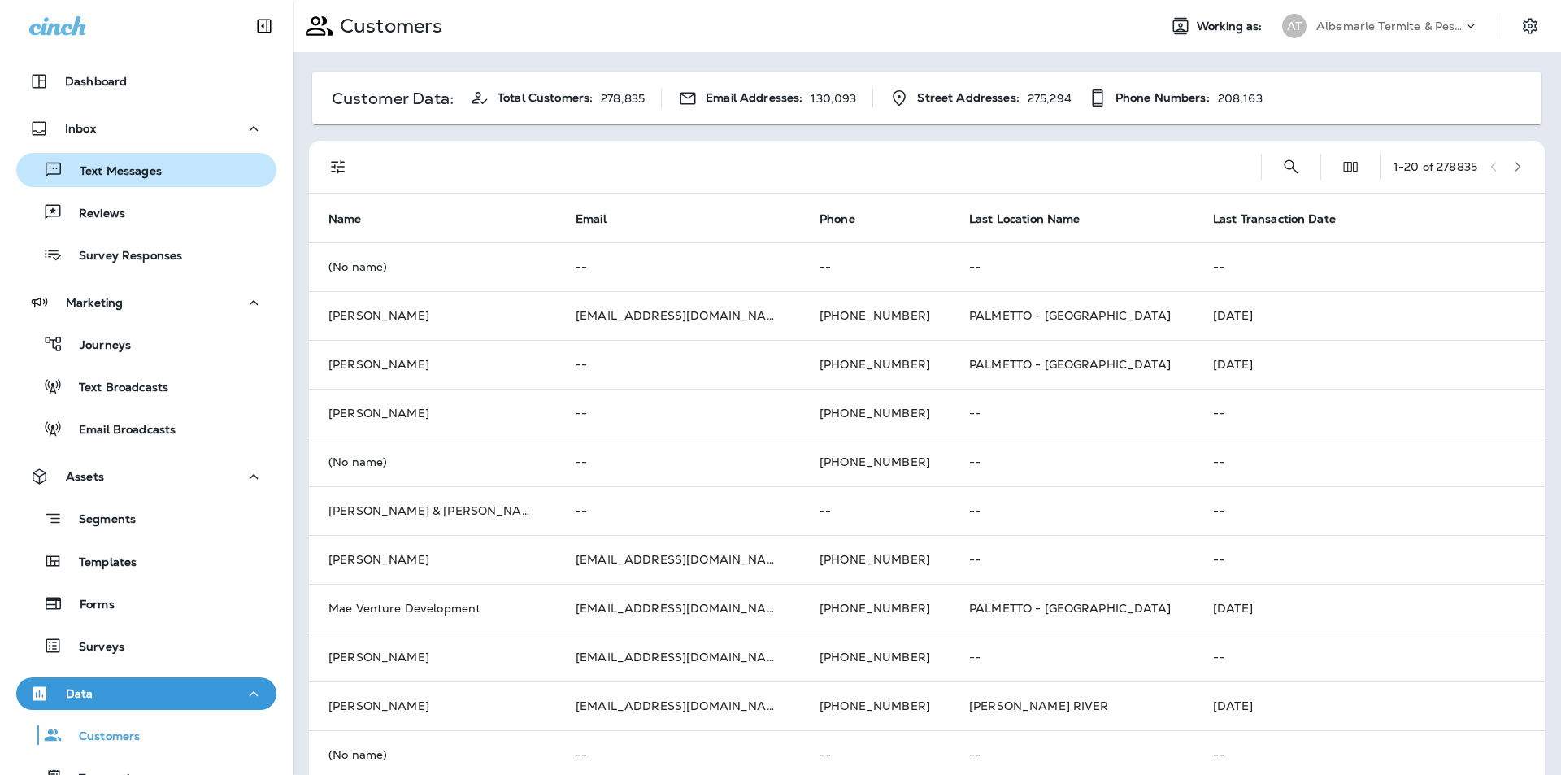
click at [109, 168] on p "Text Messages" at bounding box center [112, 171] width 98 height 15
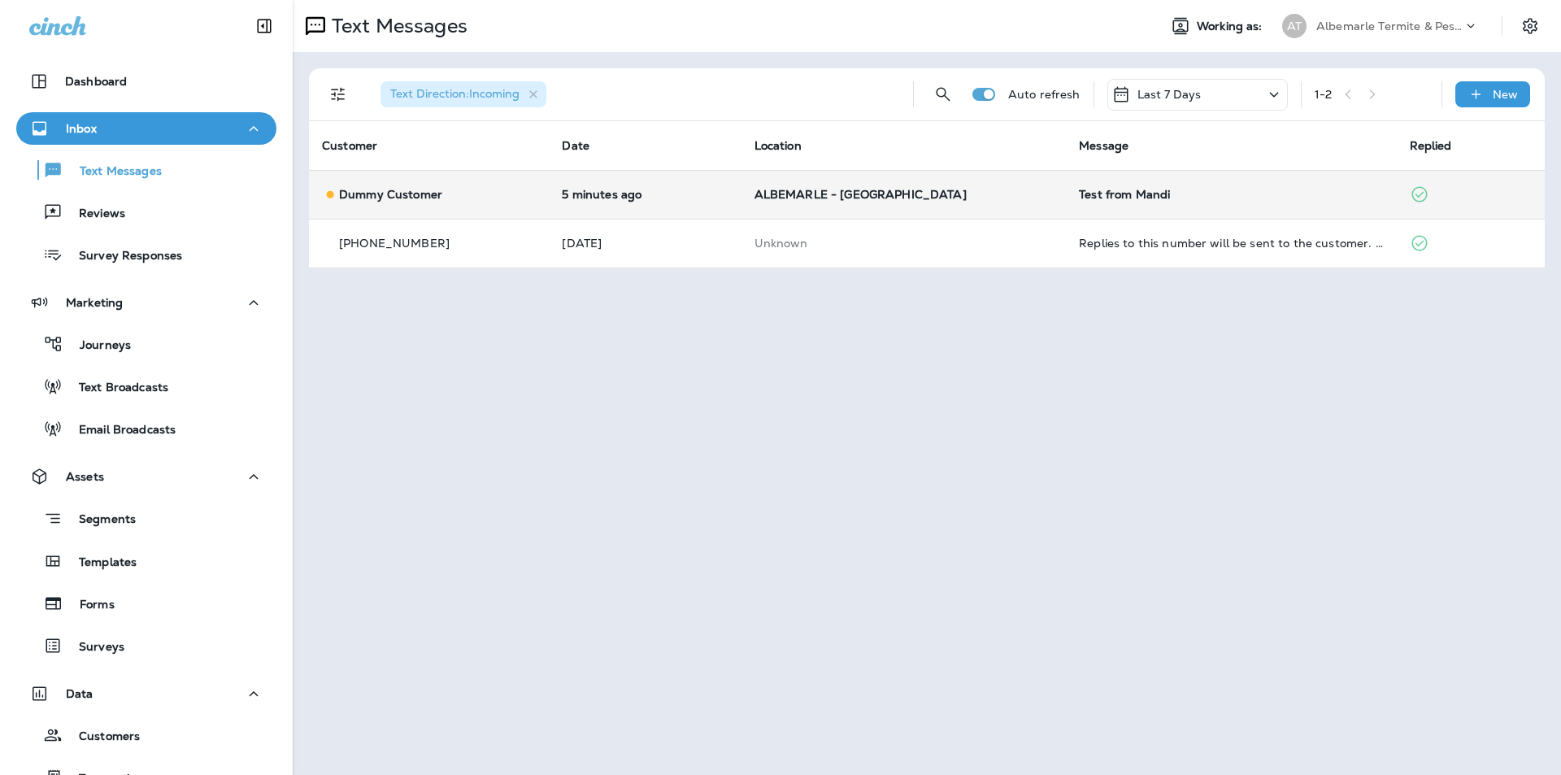
click at [453, 200] on div "Dummy Customer" at bounding box center [429, 194] width 214 height 17
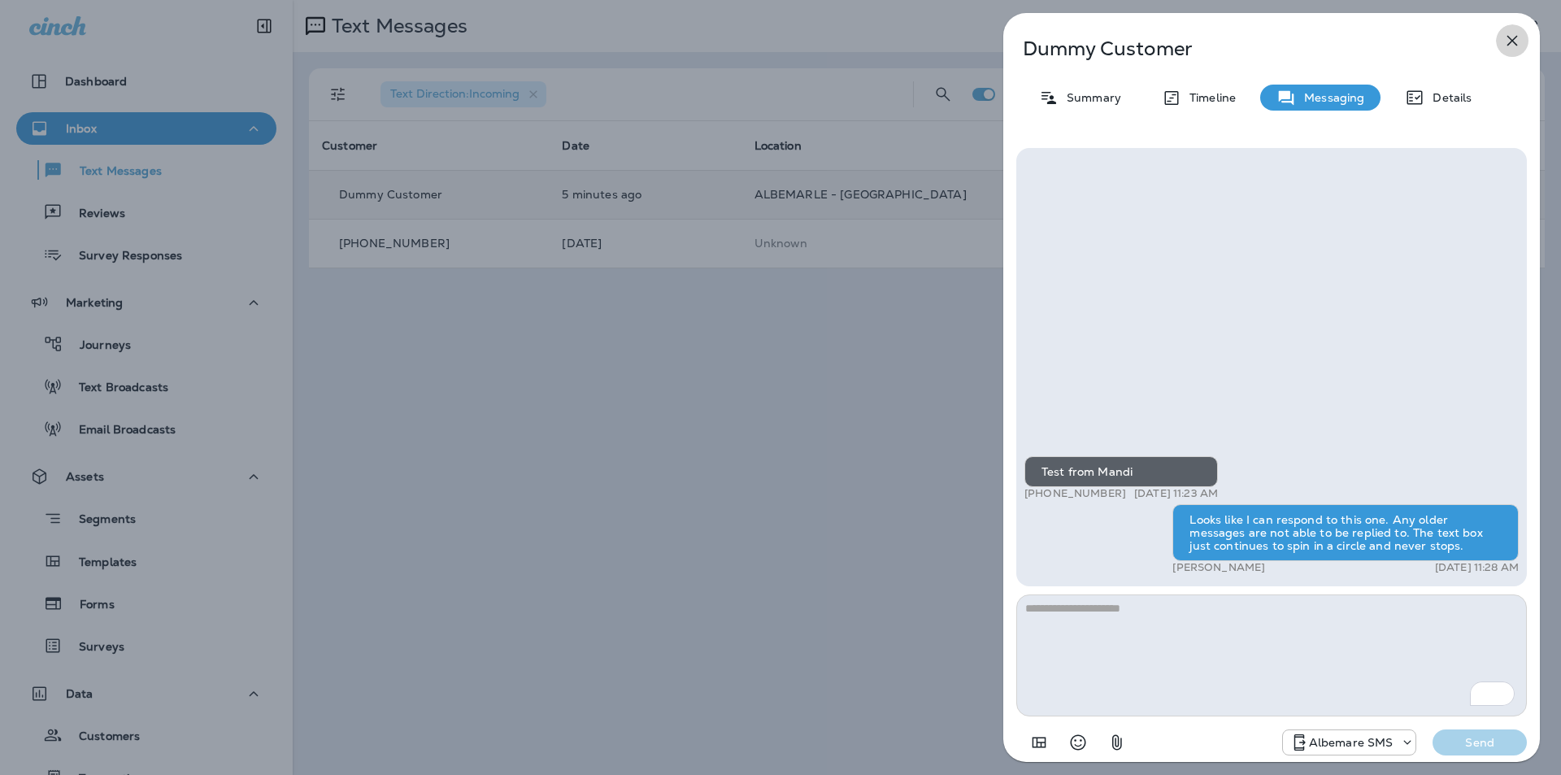
click at [1511, 40] on icon "button" at bounding box center [1512, 41] width 11 height 11
